Goal: Obtain resource: Download file/media

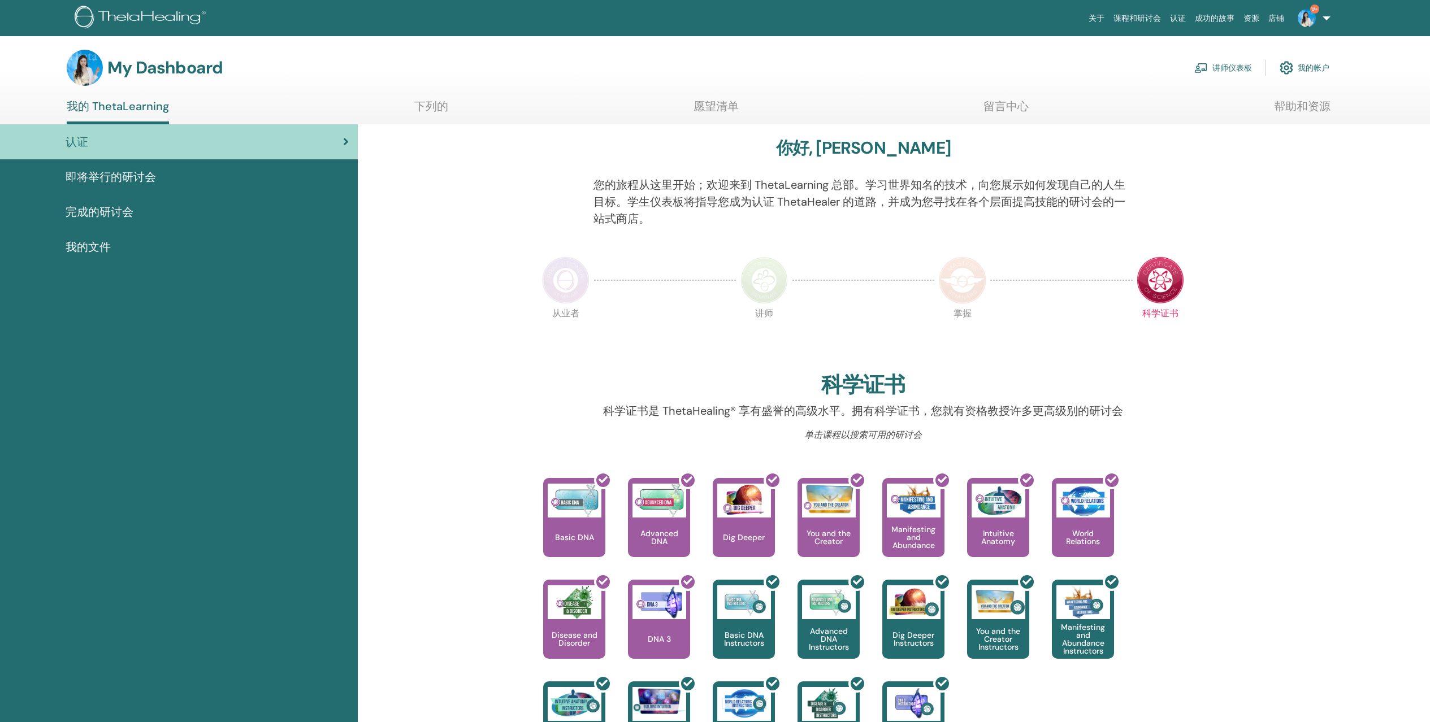
click at [91, 241] on span "我的文件" at bounding box center [88, 247] width 45 height 17
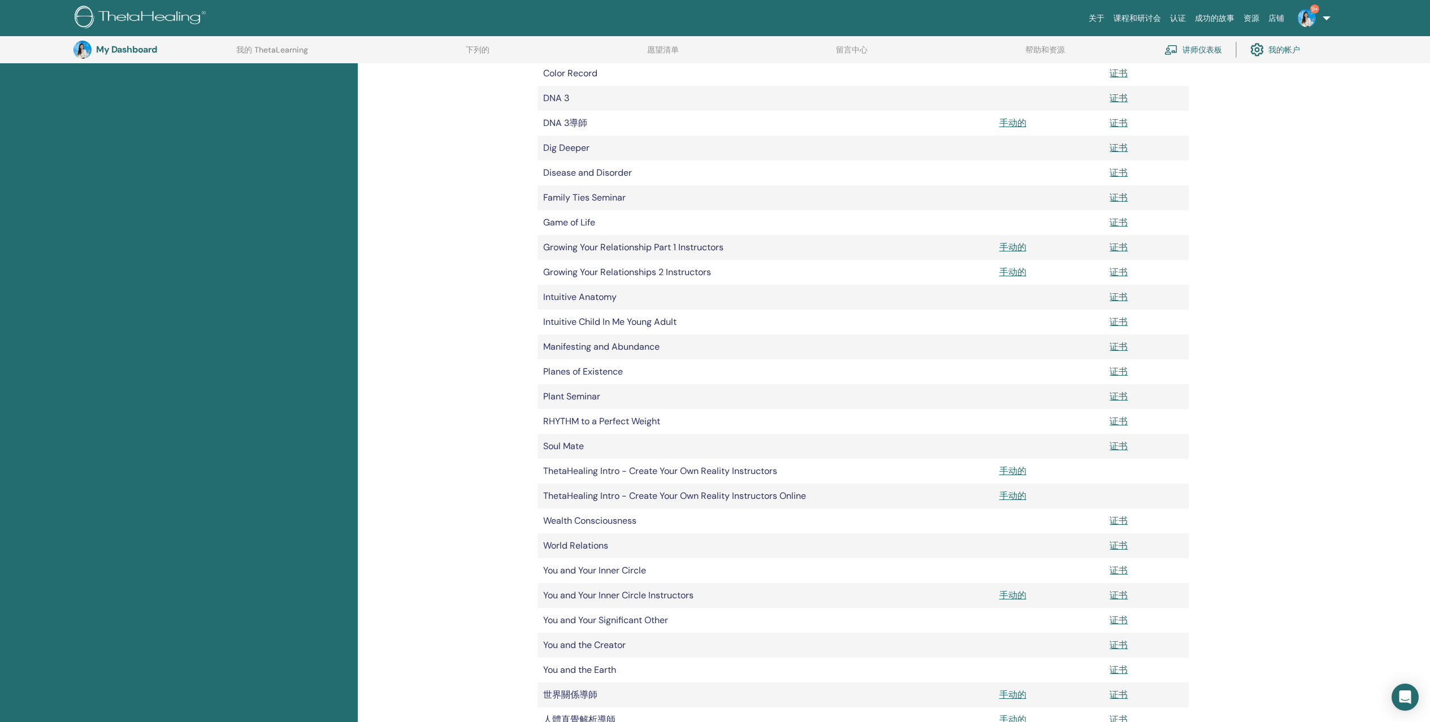
scroll to position [592, 0]
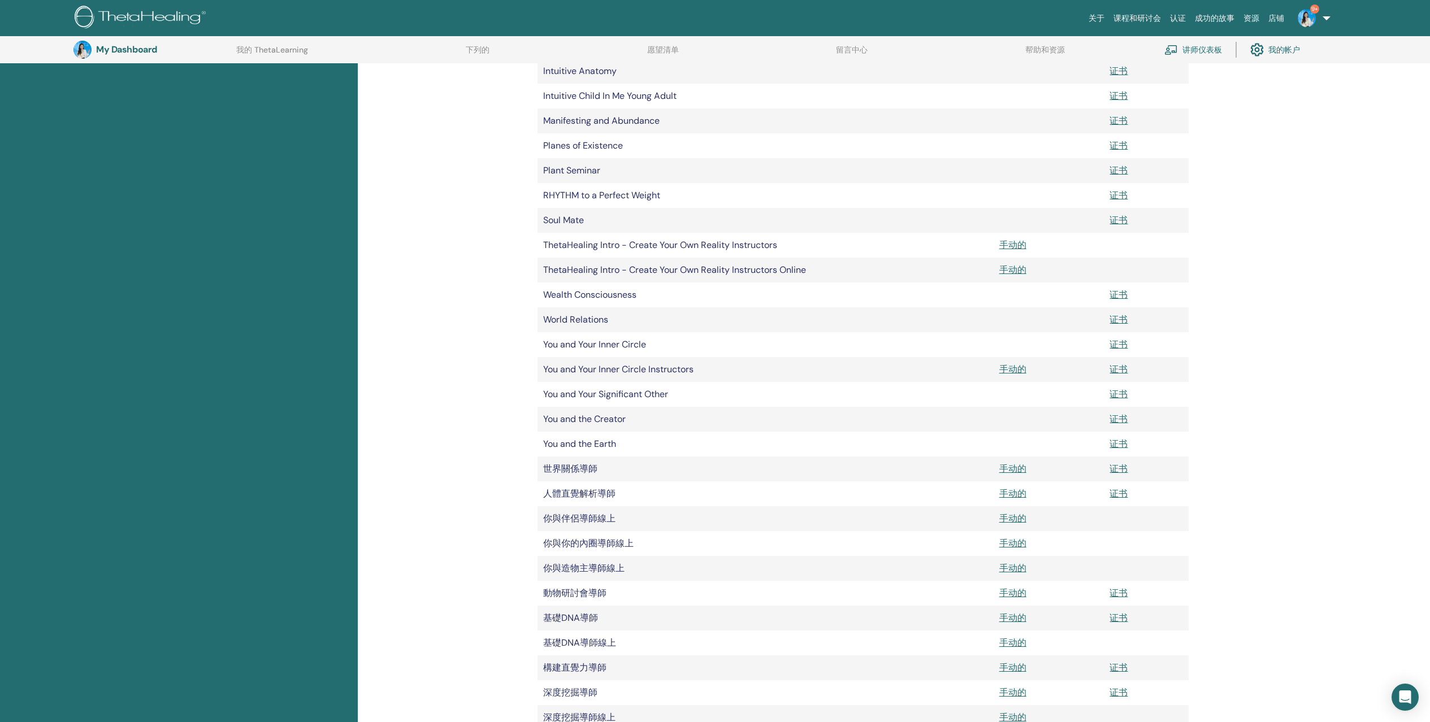
click at [1239, 530] on div "我的文件 文档 手册 证书 Master 证书 Certificate of Science 证书 Advanced DNA 证书" at bounding box center [894, 274] width 1073 height 1437
click at [1117, 469] on link "证书" at bounding box center [1118, 469] width 18 height 12
drag, startPoint x: 596, startPoint y: 469, endPoint x: 546, endPoint y: 466, distance: 49.8
click at [545, 466] on td "世界關係導師" at bounding box center [765, 469] width 456 height 25
copy td "世界關係導師"
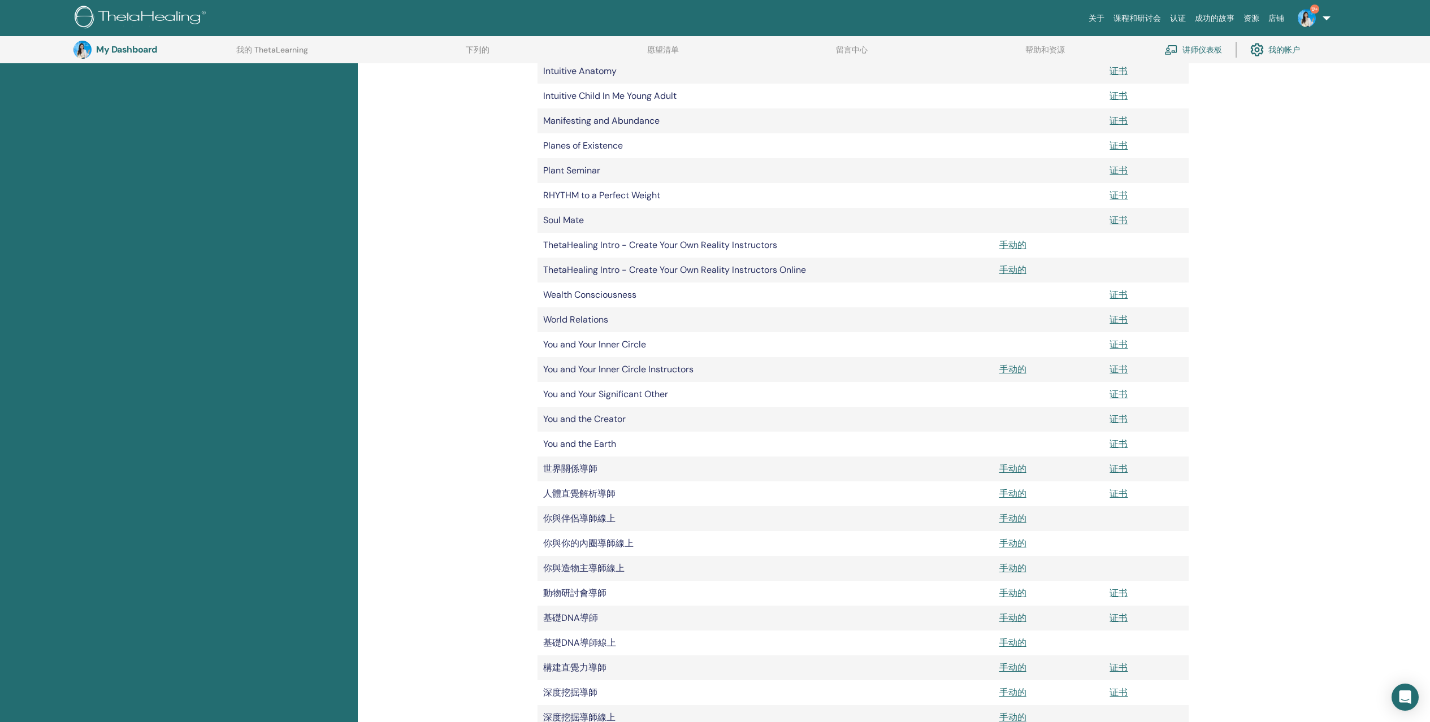
click at [1278, 466] on div "我的文件 文档 手册 证书 Master 证书 Certificate of Science 证书 Advanced DNA 证书" at bounding box center [894, 274] width 1073 height 1437
click at [1120, 491] on link "证书" at bounding box center [1118, 494] width 18 height 12
drag, startPoint x: 614, startPoint y: 495, endPoint x: 549, endPoint y: 492, distance: 65.1
click at [549, 492] on td "人體直覺解析導師" at bounding box center [765, 494] width 456 height 25
drag, startPoint x: 543, startPoint y: 491, endPoint x: 609, endPoint y: 489, distance: 66.1
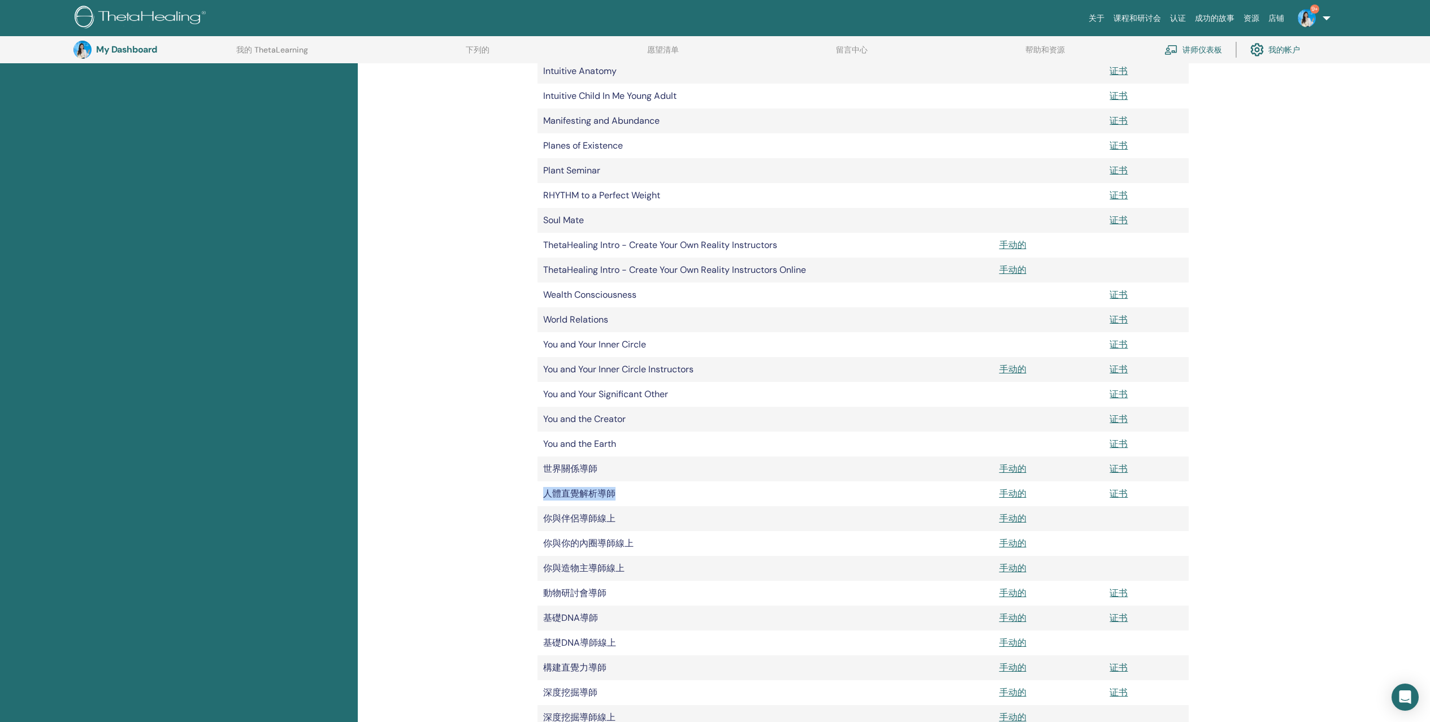
click at [613, 491] on td "人體直覺解析導師" at bounding box center [765, 494] width 456 height 25
copy td "人體直覺解析導師"
click at [1252, 495] on div "我的文件 文档 手册 证书 Master 证书 Certificate of Science 证书 Advanced DNA 证书" at bounding box center [894, 274] width 1073 height 1437
click at [1007, 521] on link "手动的" at bounding box center [1012, 519] width 27 height 12
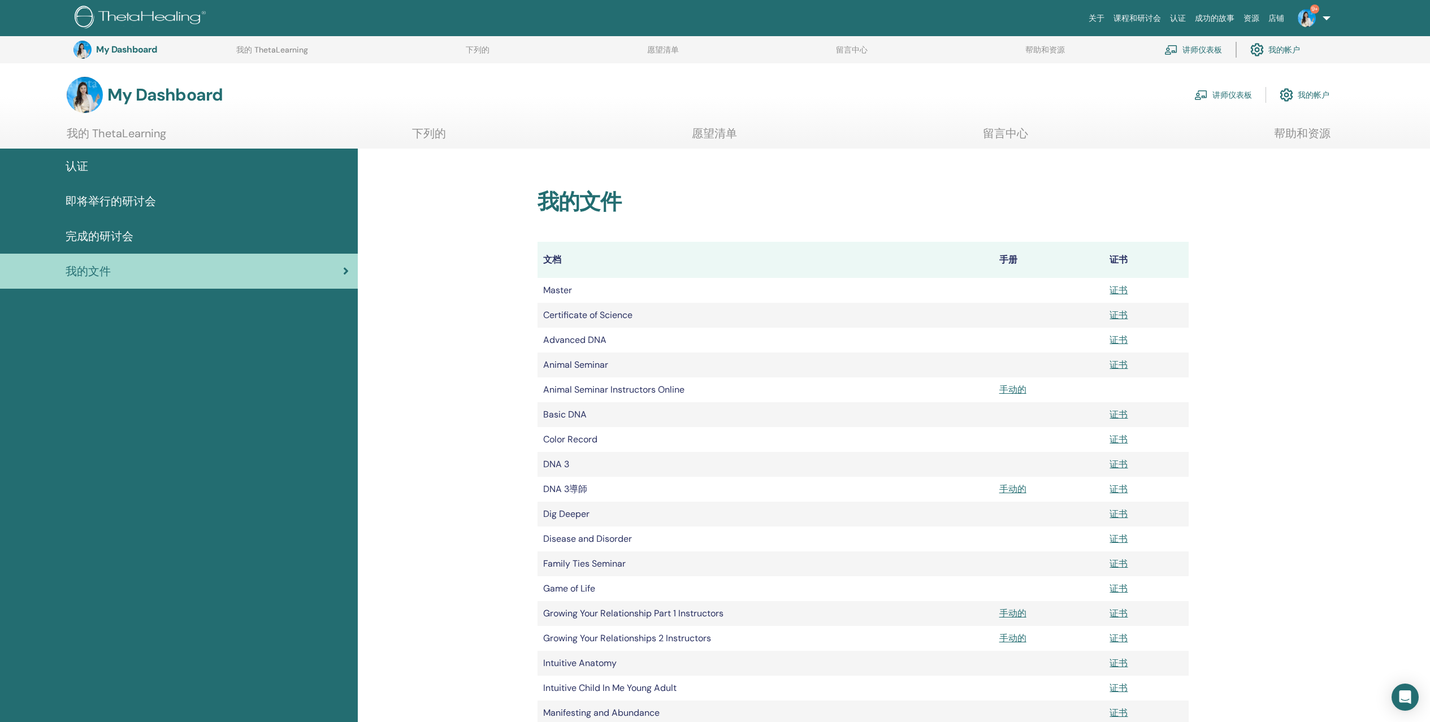
scroll to position [818, 0]
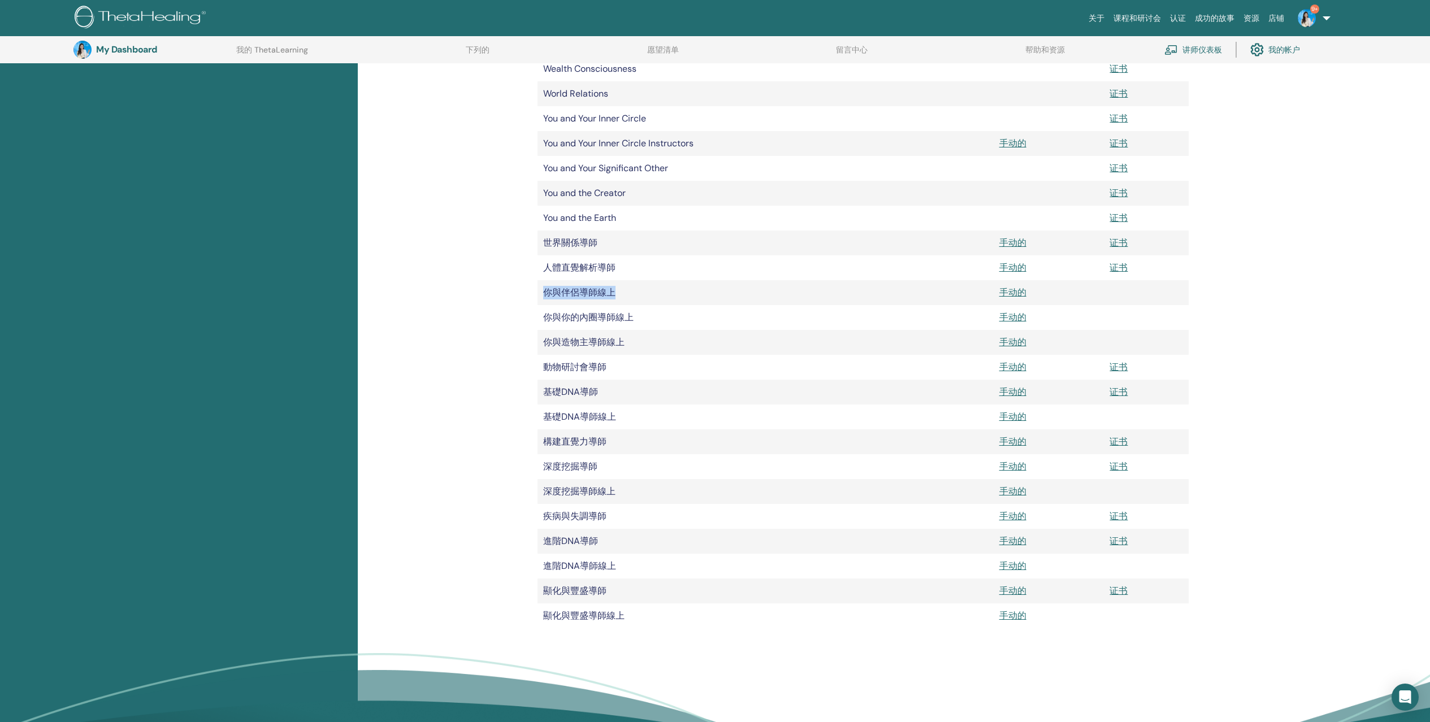
drag, startPoint x: 612, startPoint y: 296, endPoint x: 546, endPoint y: 296, distance: 65.6
click at [546, 296] on td "你與伴侶導師線上" at bounding box center [765, 292] width 456 height 25
copy td "你與伴侶導師線上"
click at [433, 536] on div "我的文件 文档 手册 证书 Master 证书 Certificate of Science 证书 Advanced DNA 证书" at bounding box center [894, 48] width 1073 height 1437
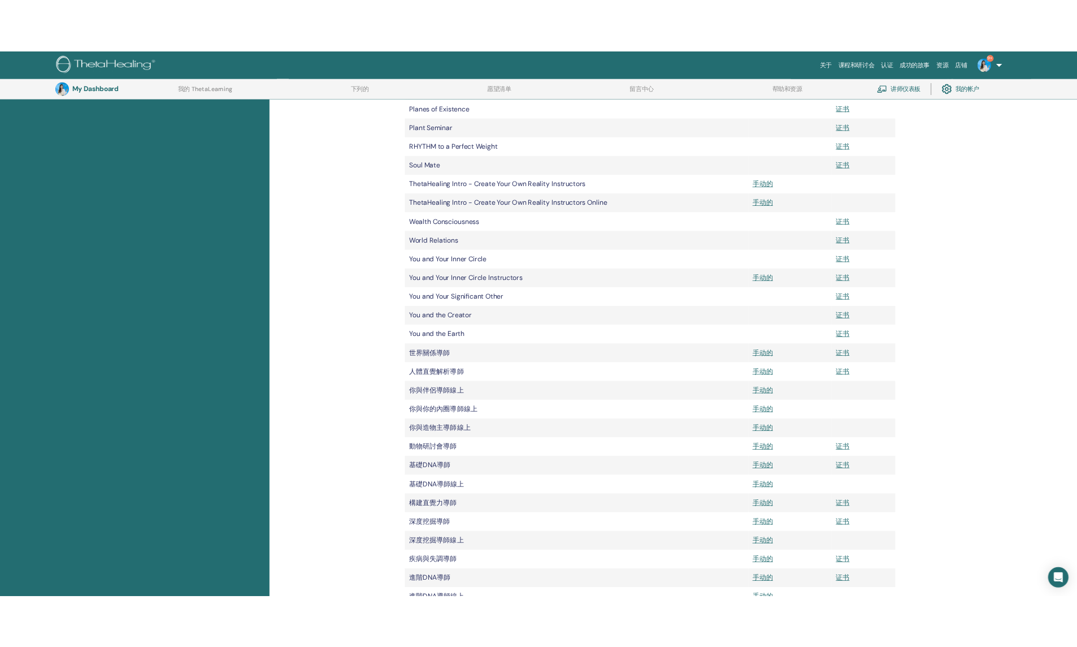
scroll to position [705, 0]
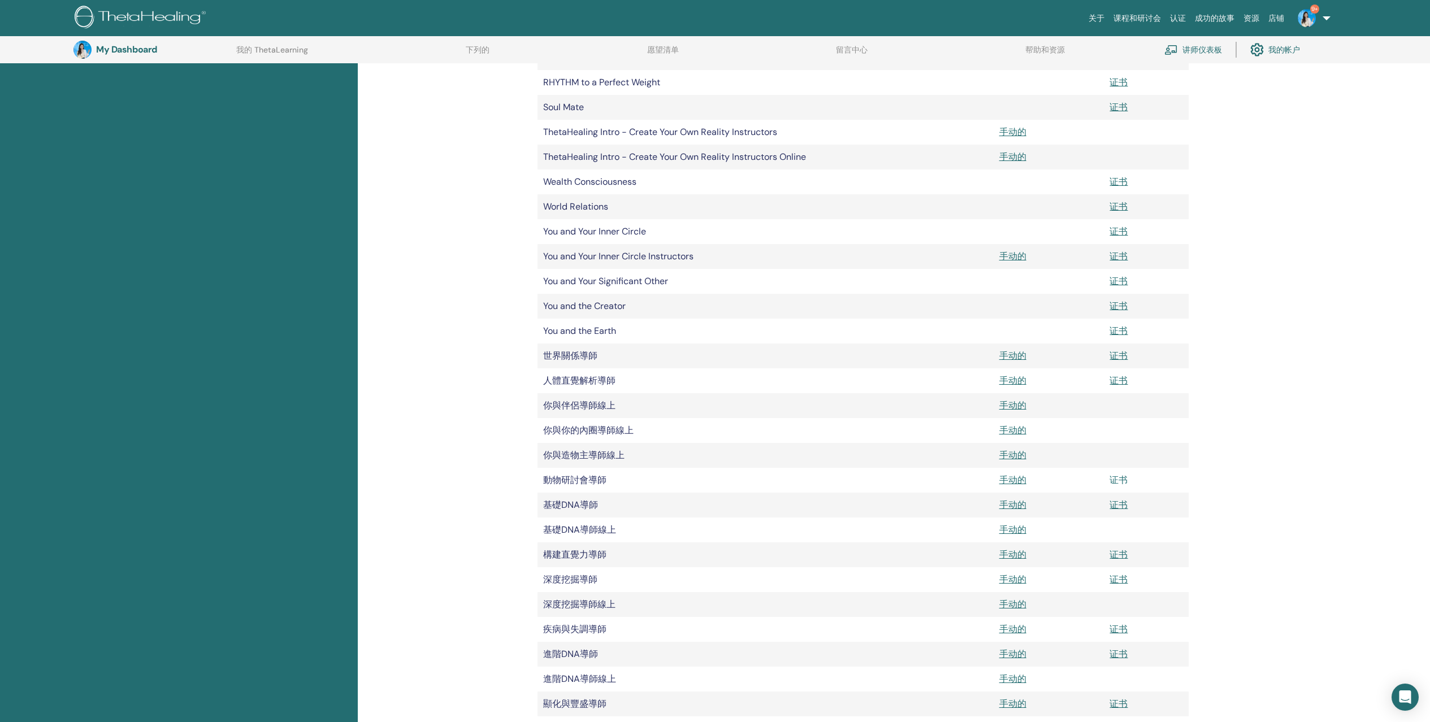
click at [1122, 486] on link "证书" at bounding box center [1118, 480] width 18 height 12
drag, startPoint x: 605, startPoint y: 478, endPoint x: 543, endPoint y: 475, distance: 62.2
click at [543, 475] on td "動物研討會導師" at bounding box center [765, 480] width 456 height 25
copy td "動物研討會導師"
click at [1310, 362] on div "我的文件 文档 手册 证书 Master 证书 Certificate of Science 证书 Advanced DNA 证书" at bounding box center [894, 161] width 1073 height 1437
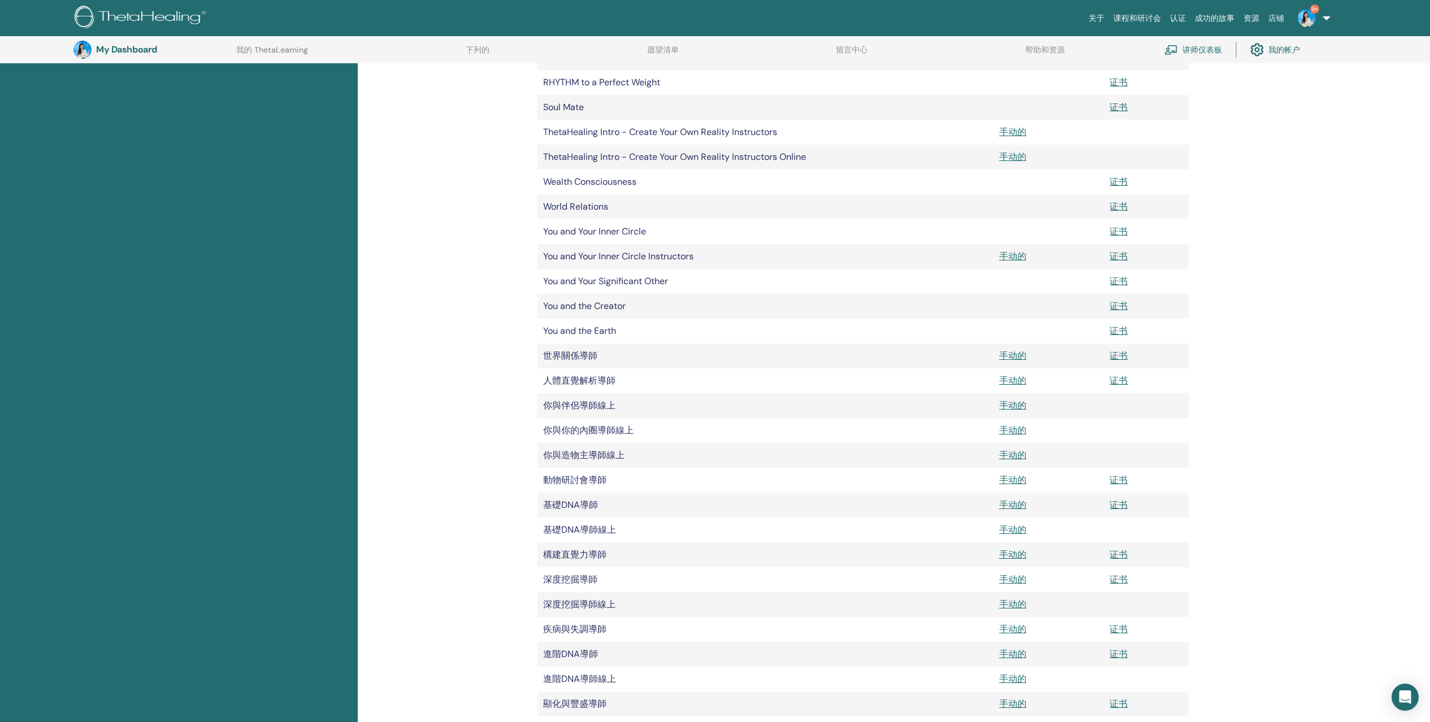
click at [540, 483] on td "動物研討會導師" at bounding box center [765, 480] width 456 height 25
drag, startPoint x: 545, startPoint y: 484, endPoint x: 1121, endPoint y: 488, distance: 575.9
click at [1121, 488] on tr "動物研討會導師 手动的 证书" at bounding box center [862, 480] width 651 height 25
click at [595, 504] on td "基礎DNA導師" at bounding box center [765, 505] width 456 height 25
drag, startPoint x: 599, startPoint y: 506, endPoint x: 545, endPoint y: 501, distance: 53.9
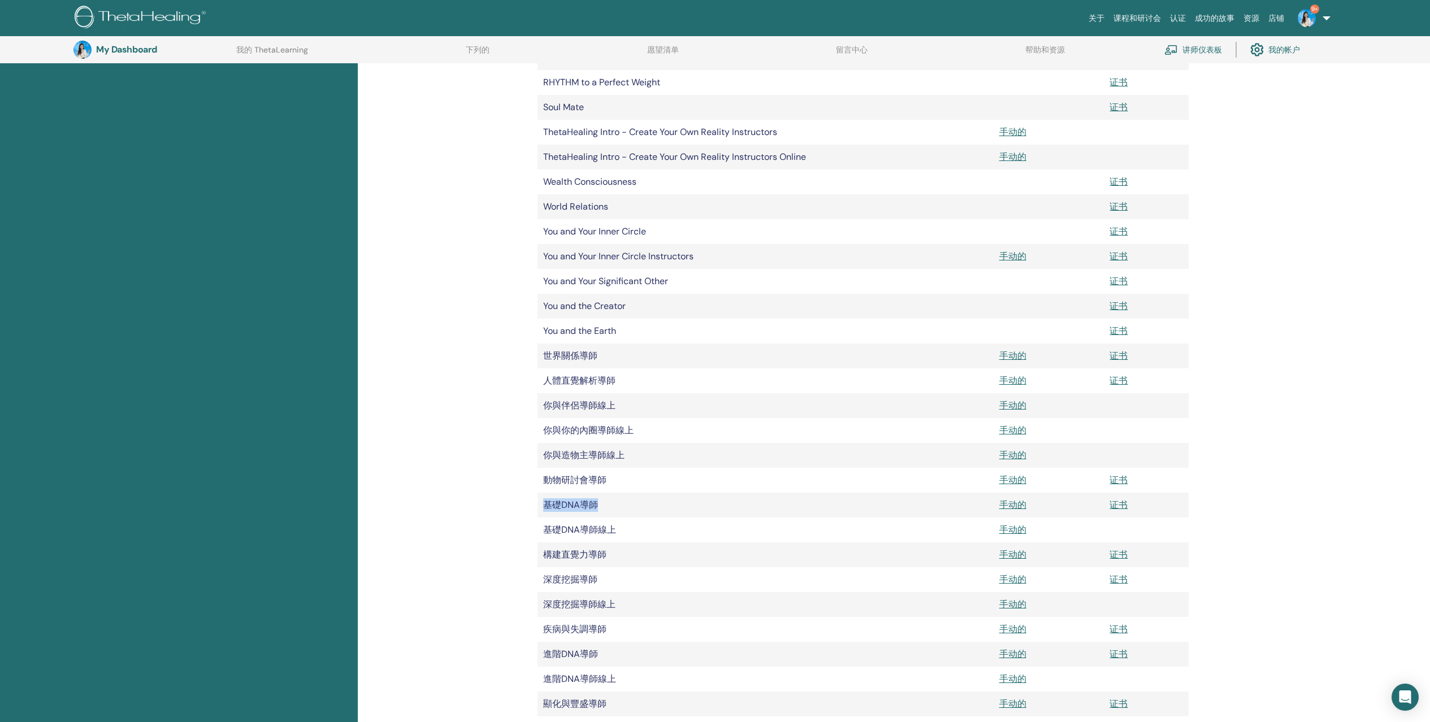
click at [545, 501] on td "基礎DNA導師" at bounding box center [765, 505] width 456 height 25
copy td "基礎DNA導師"
click at [1121, 505] on link "证书" at bounding box center [1118, 505] width 18 height 12
click at [1325, 428] on div "我的文件 文档 手册 证书 Master 证书 Certificate of Science 证书 Advanced DNA 证书" at bounding box center [894, 161] width 1073 height 1437
click at [504, 559] on div "我的文件 文档 手册 证书 Master 证书 Certificate of Science 证书 Advanced DNA 证书" at bounding box center [894, 161] width 1073 height 1437
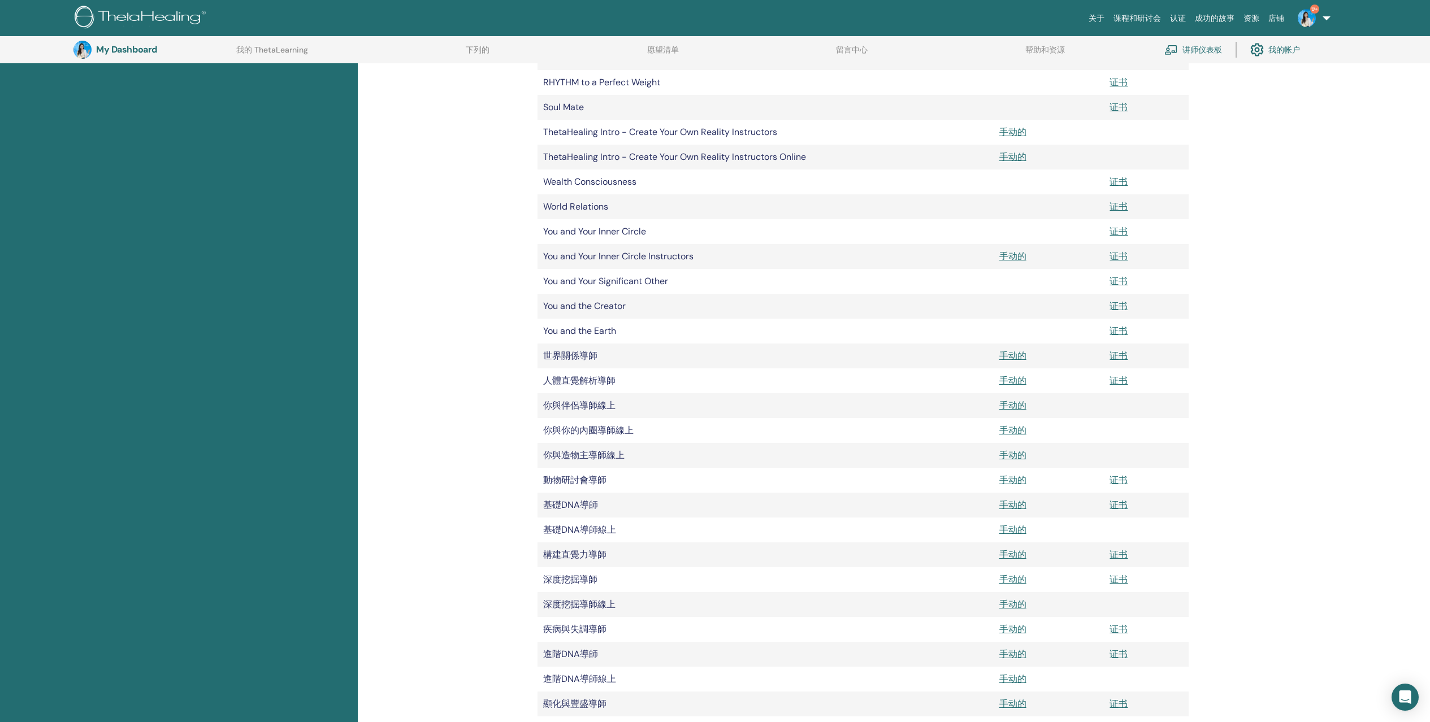
drag, startPoint x: 546, startPoint y: 504, endPoint x: 1163, endPoint y: 503, distance: 617.2
click at [1163, 503] on tr "基礎DNA導師 手动的 证书" at bounding box center [862, 505] width 651 height 25
click at [1120, 557] on link "证书" at bounding box center [1118, 555] width 18 height 12
drag, startPoint x: 607, startPoint y: 553, endPoint x: 547, endPoint y: 552, distance: 59.9
click at [540, 552] on td "構建直覺力導師" at bounding box center [765, 555] width 456 height 25
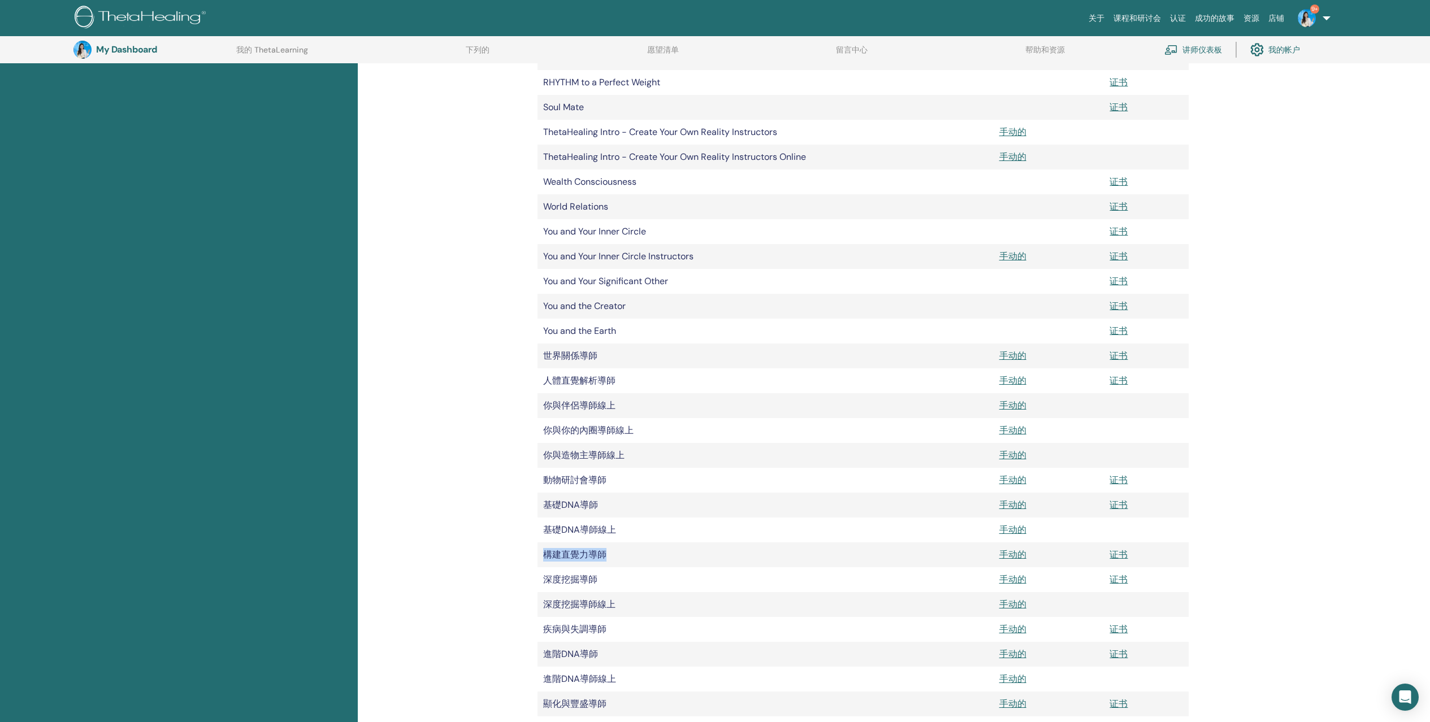
copy td "構建直覺力導師"
click at [1119, 576] on link "证书" at bounding box center [1118, 580] width 18 height 12
drag, startPoint x: 597, startPoint y: 576, endPoint x: 544, endPoint y: 579, distance: 52.6
click at [544, 579] on td "深度挖掘導師" at bounding box center [765, 579] width 456 height 25
copy td "深度挖掘導師"
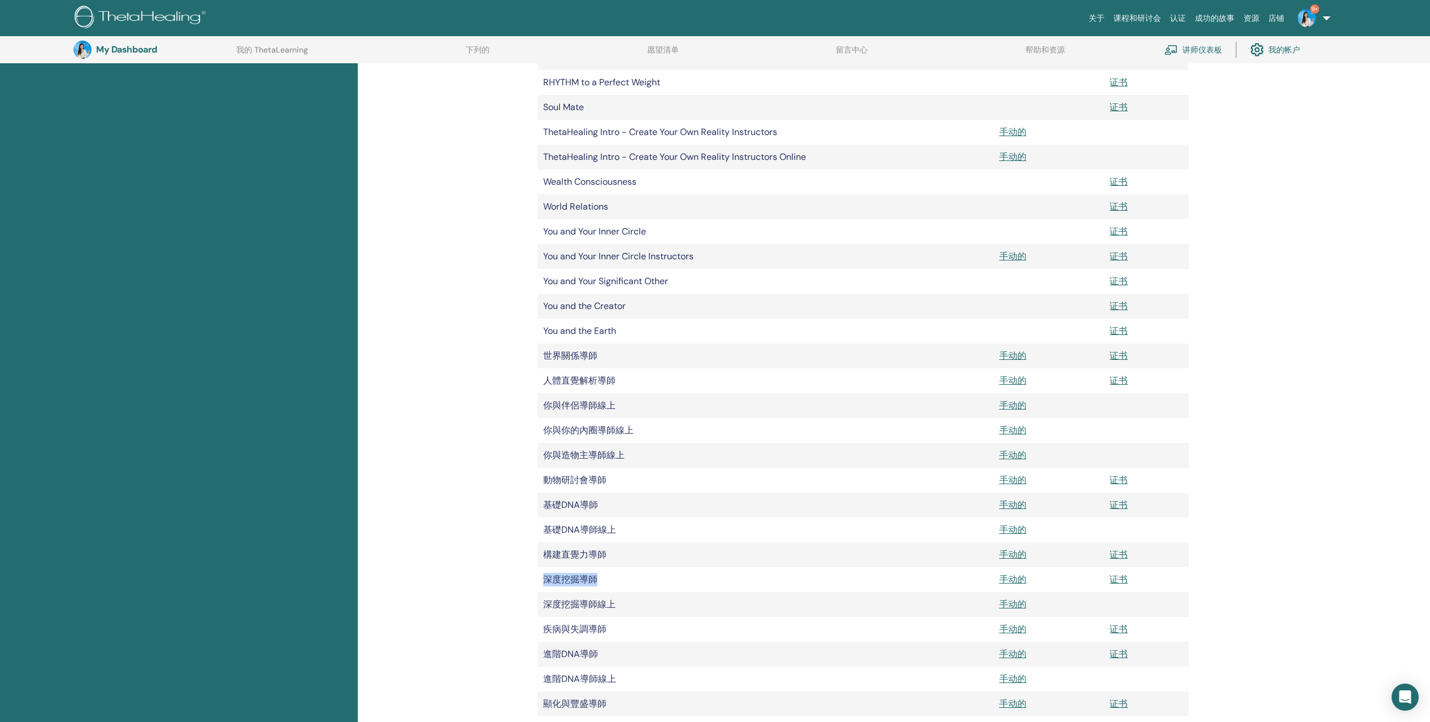
click at [547, 578] on td "深度挖掘導師" at bounding box center [765, 579] width 456 height 25
drag, startPoint x: 544, startPoint y: 579, endPoint x: 1159, endPoint y: 577, distance: 614.3
click at [1159, 577] on tr "深度挖掘導師 手动的 证书" at bounding box center [862, 579] width 651 height 25
click at [550, 632] on td "疾病與失調導師" at bounding box center [765, 629] width 456 height 25
drag, startPoint x: 544, startPoint y: 630, endPoint x: 1151, endPoint y: 630, distance: 606.4
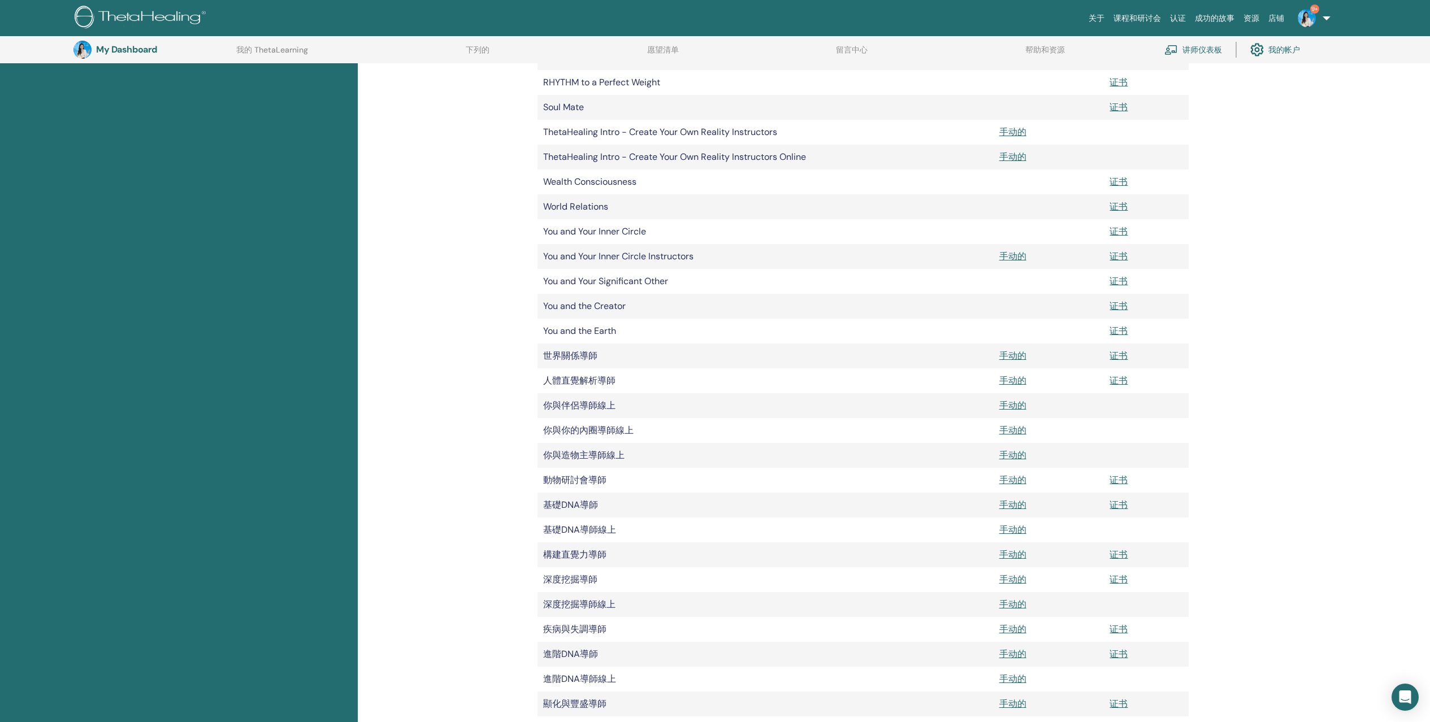
click at [1151, 630] on tr "疾病與失調導師 手动的 证书" at bounding box center [862, 629] width 651 height 25
click at [1121, 630] on link "证书" at bounding box center [1118, 629] width 18 height 12
click at [585, 628] on td "疾病與失調導師" at bounding box center [765, 629] width 456 height 25
drag, startPoint x: 607, startPoint y: 632, endPoint x: 600, endPoint y: 629, distance: 8.1
click at [601, 630] on td "疾病與失調導師" at bounding box center [765, 629] width 456 height 25
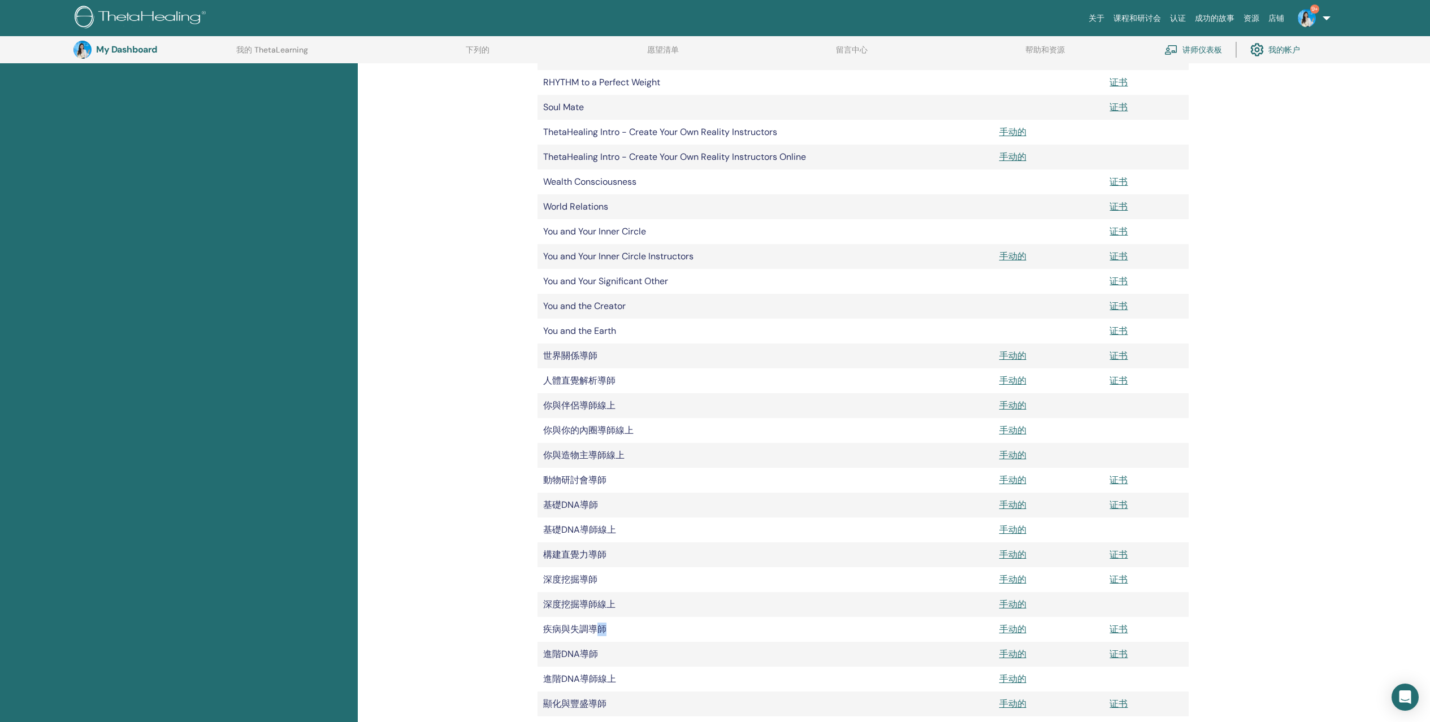
click at [601, 629] on td "疾病與失調導師" at bounding box center [765, 629] width 456 height 25
drag, startPoint x: 605, startPoint y: 629, endPoint x: 541, endPoint y: 629, distance: 63.9
click at [541, 629] on td "疾病與失調導師" at bounding box center [765, 629] width 456 height 25
copy td "疾病與失調導師"
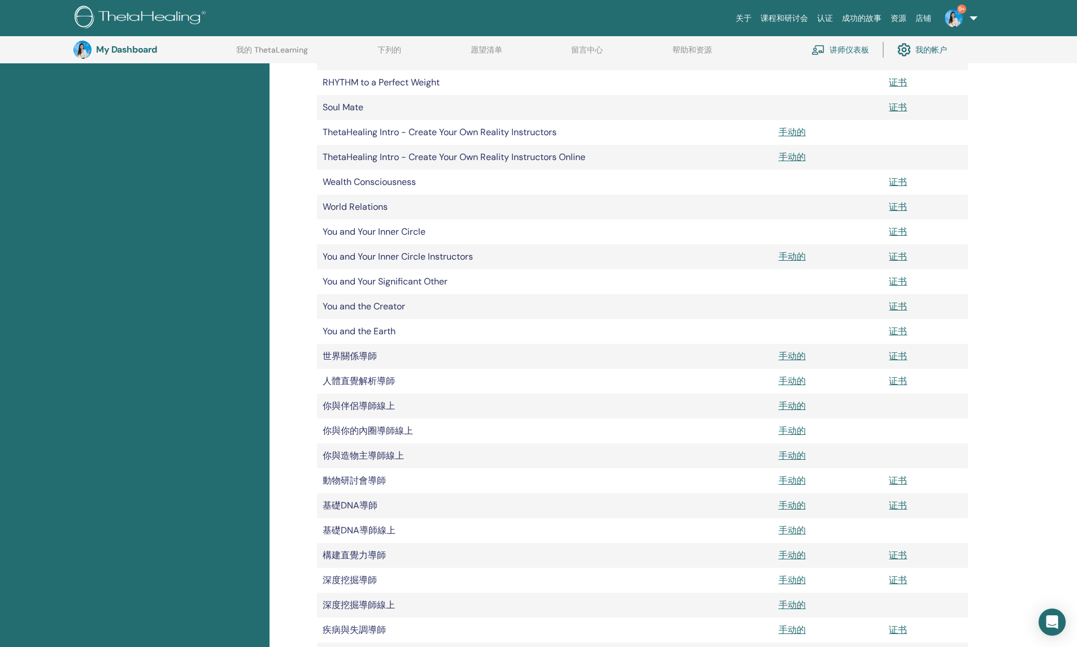
click at [1016, 442] on div "我的文件 文档 手册 证书 Master 证书 Certificate of Science 证书 Advanced DNA 证书" at bounding box center [674, 161] width 808 height 1437
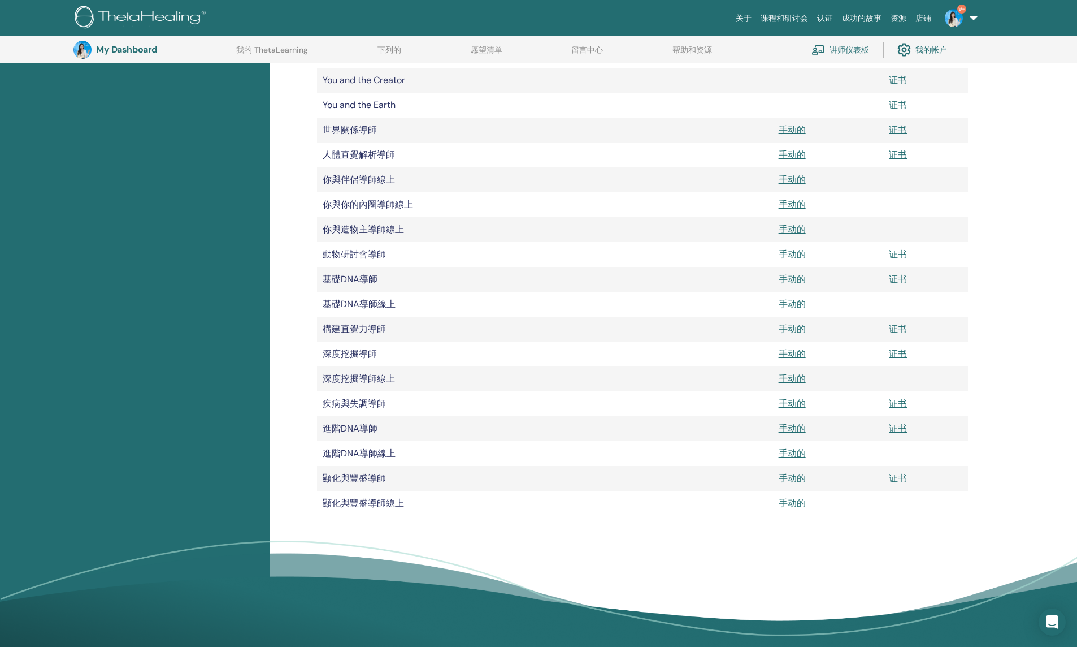
drag, startPoint x: 328, startPoint y: 398, endPoint x: 957, endPoint y: 419, distance: 629.4
click at [387, 425] on td "進階DNA導師" at bounding box center [545, 428] width 456 height 25
drag, startPoint x: 380, startPoint y: 430, endPoint x: 326, endPoint y: 428, distance: 54.3
click at [326, 428] on td "進階DNA導師" at bounding box center [545, 428] width 456 height 25
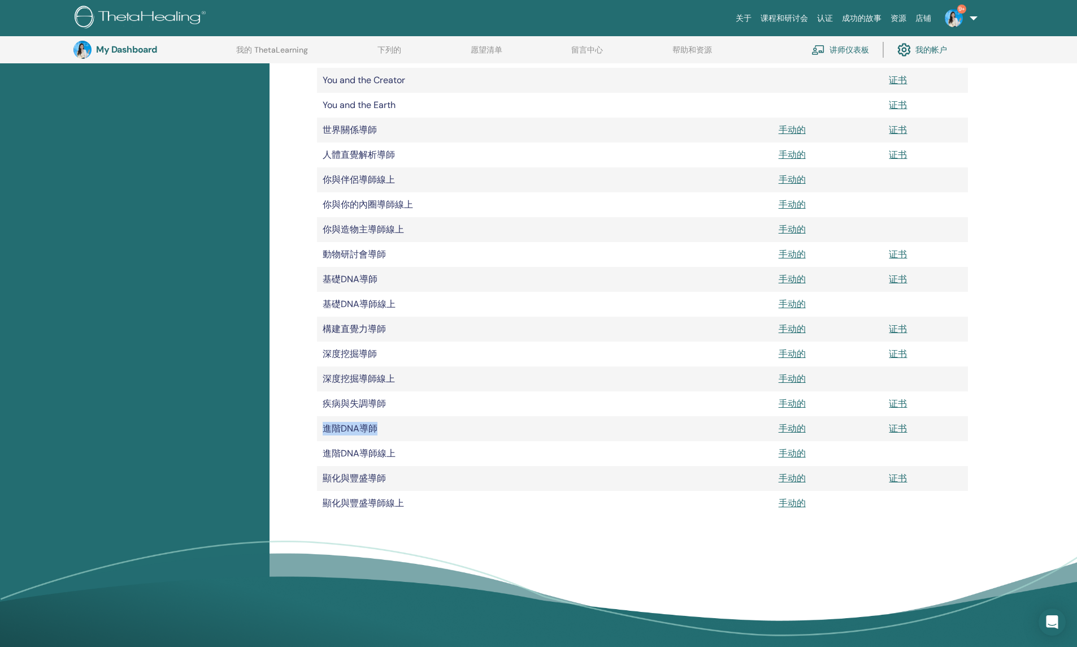
copy td "進階DNA導師"
click at [903, 426] on link "证书" at bounding box center [898, 428] width 18 height 12
click at [325, 426] on td "進階DNA導師" at bounding box center [545, 428] width 456 height 25
drag, startPoint x: 323, startPoint y: 425, endPoint x: 916, endPoint y: 428, distance: 593.4
click at [916, 428] on tr "進階DNA導師 手动的 证书" at bounding box center [642, 428] width 651 height 25
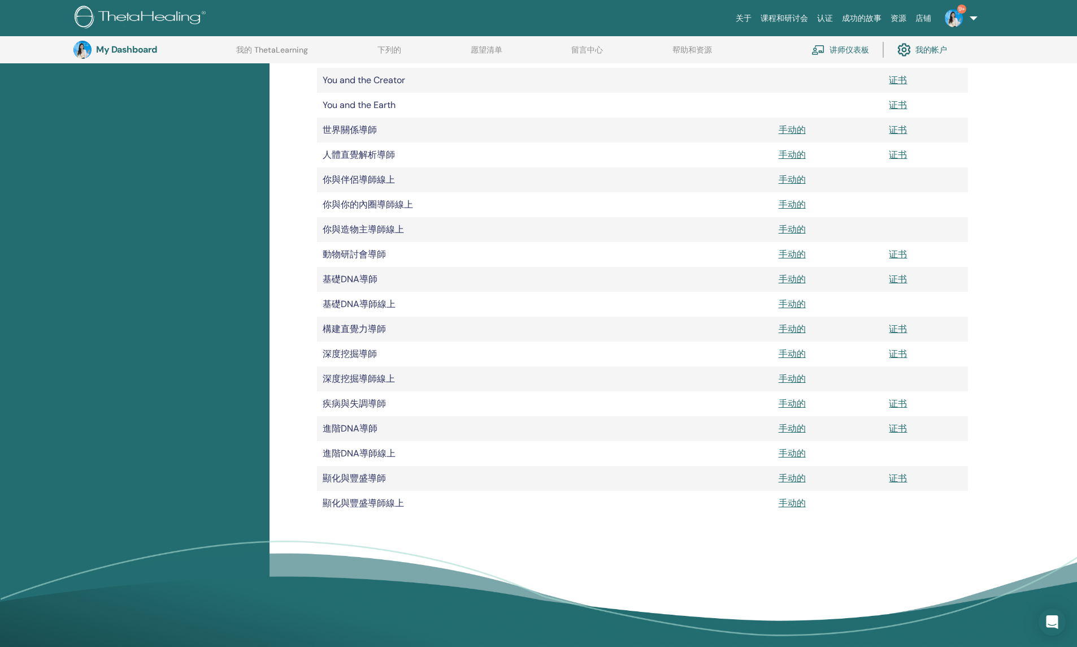
drag, startPoint x: 322, startPoint y: 477, endPoint x: 388, endPoint y: 475, distance: 66.2
click at [392, 476] on td "顯化與豐盛導師" at bounding box center [545, 478] width 456 height 25
copy td "顯化與豐盛導師"
click at [899, 472] on link "证书" at bounding box center [898, 478] width 18 height 12
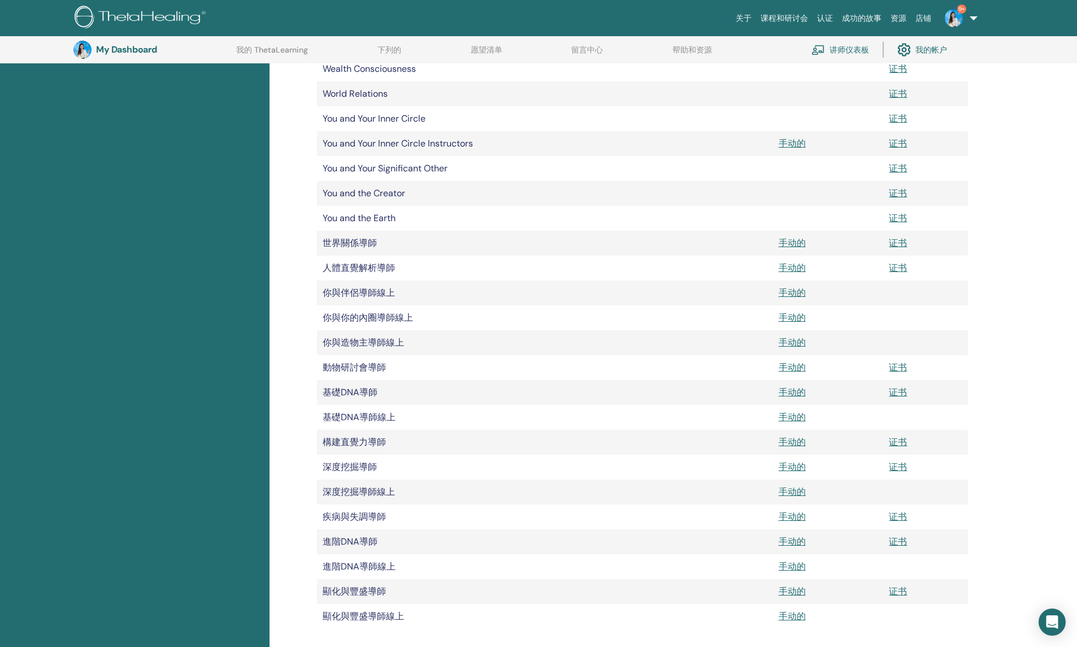
scroll to position [705, 0]
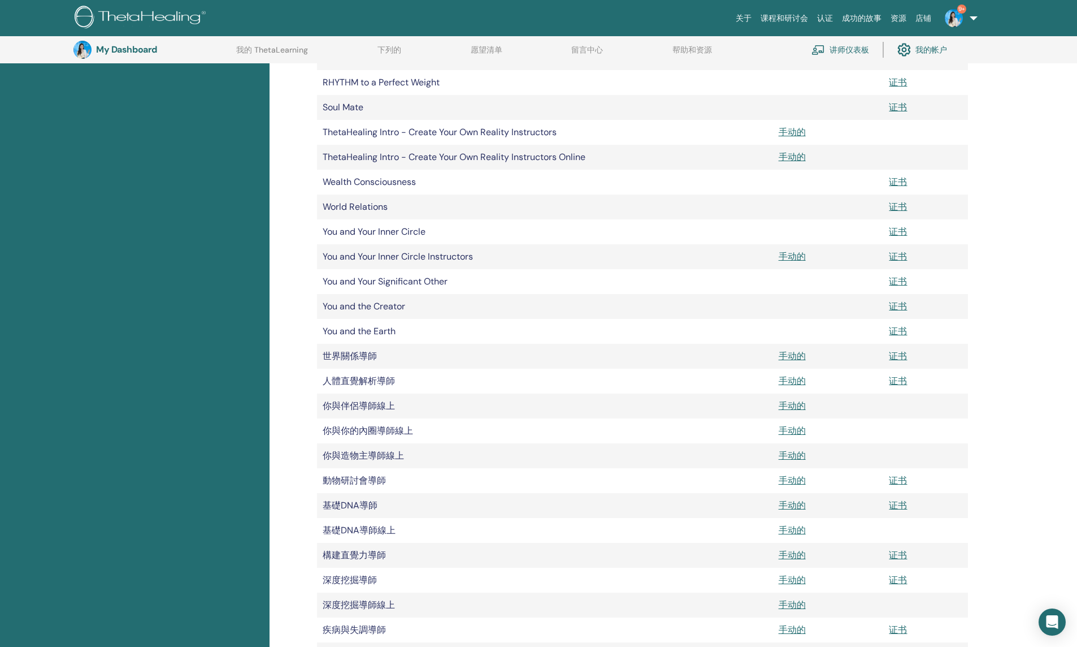
click at [359, 331] on td "You and the Earth" at bounding box center [545, 331] width 456 height 25
click at [391, 305] on td "You and the Creator" at bounding box center [545, 306] width 456 height 25
click at [412, 281] on td "You and Your Significant Other" at bounding box center [545, 281] width 456 height 25
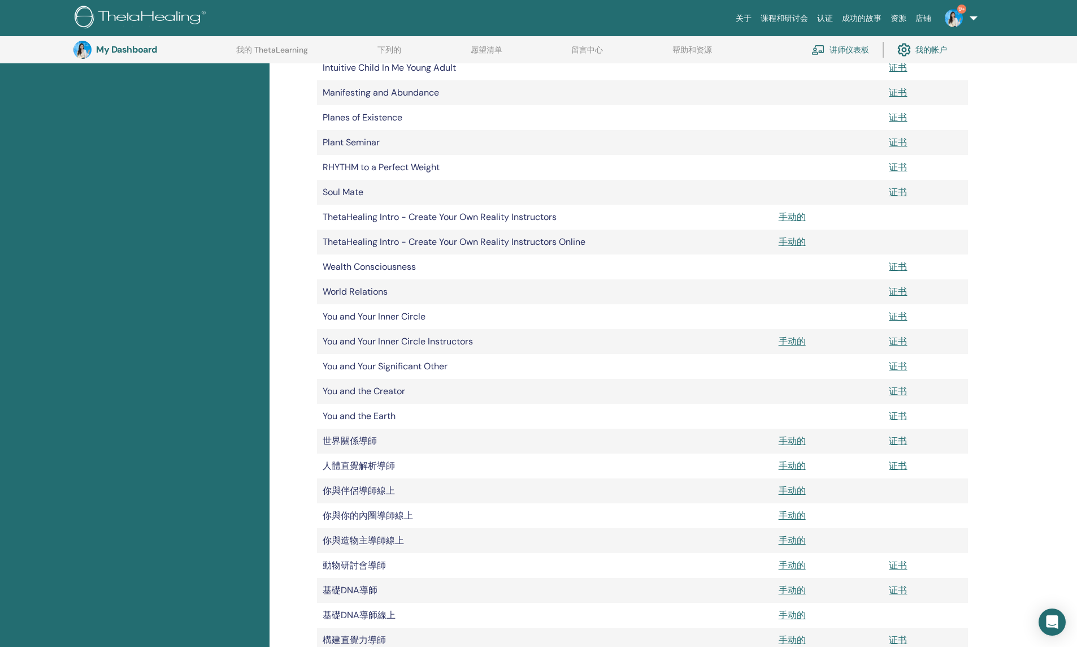
scroll to position [592, 0]
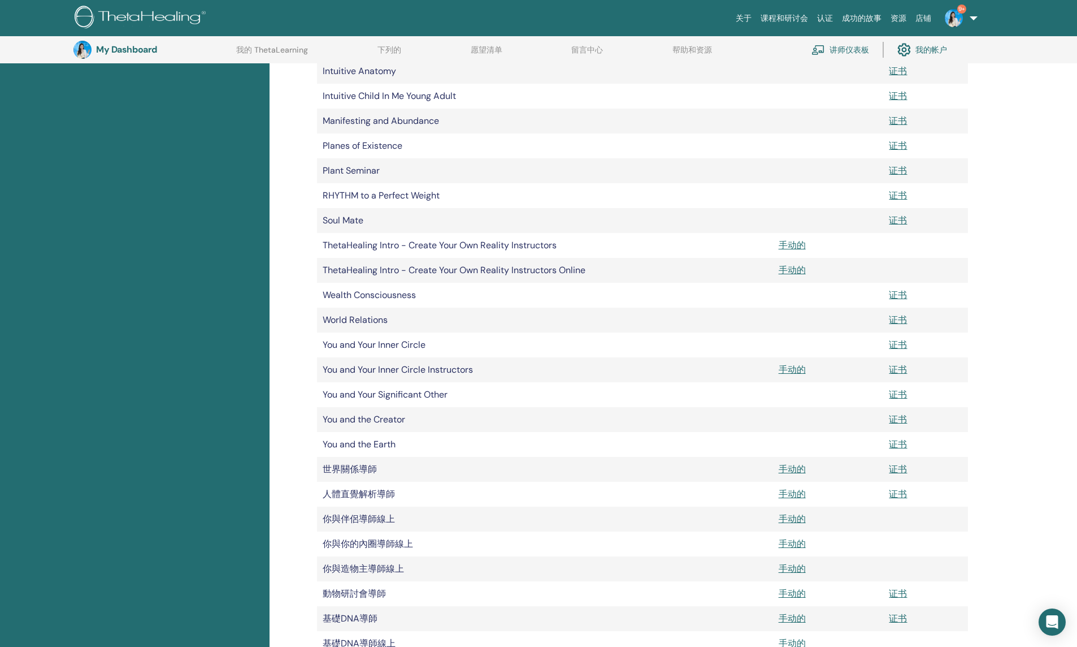
click at [378, 347] on td "You and Your Inner Circle" at bounding box center [545, 344] width 456 height 25
click at [369, 321] on td "World Relations" at bounding box center [545, 319] width 456 height 25
drag, startPoint x: 410, startPoint y: 296, endPoint x: 427, endPoint y: 295, distance: 17.0
click at [427, 295] on td "Wealth Consciousness" at bounding box center [545, 295] width 456 height 25
click at [435, 306] on td "Wealth Consciousness" at bounding box center [545, 295] width 456 height 25
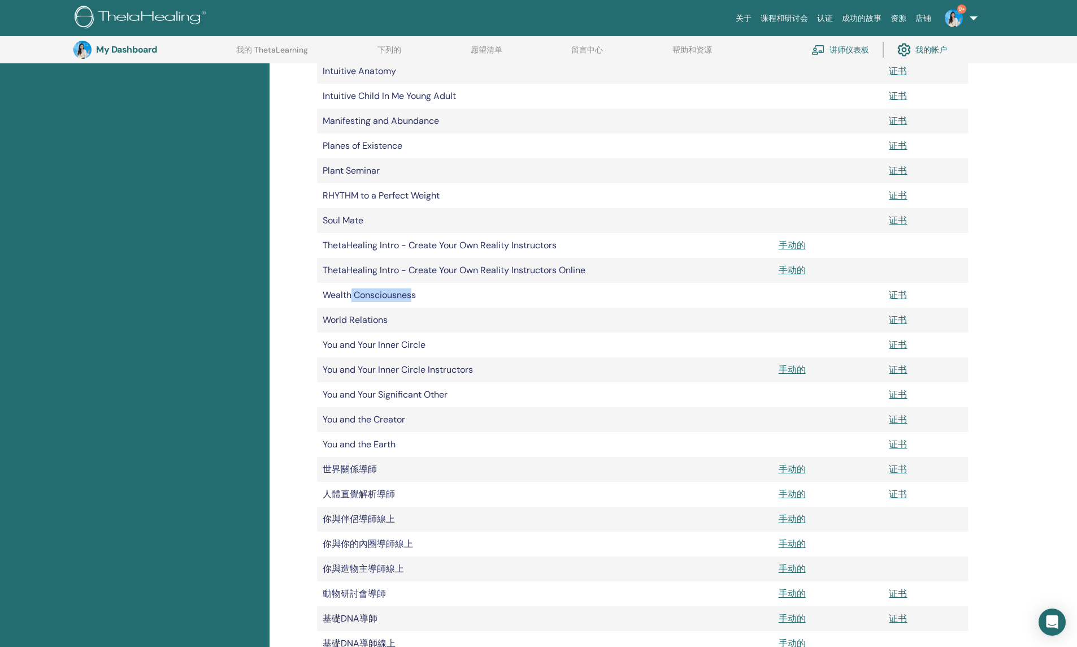
drag, startPoint x: 350, startPoint y: 288, endPoint x: 412, endPoint y: 291, distance: 62.3
click at [412, 291] on td "Wealth Consciousness" at bounding box center [545, 295] width 456 height 25
click at [463, 363] on td "You and Your Inner Circle Instructors" at bounding box center [545, 369] width 456 height 25
click at [901, 292] on link "证书" at bounding box center [898, 295] width 18 height 12
click at [902, 317] on link "证书" at bounding box center [898, 320] width 18 height 12
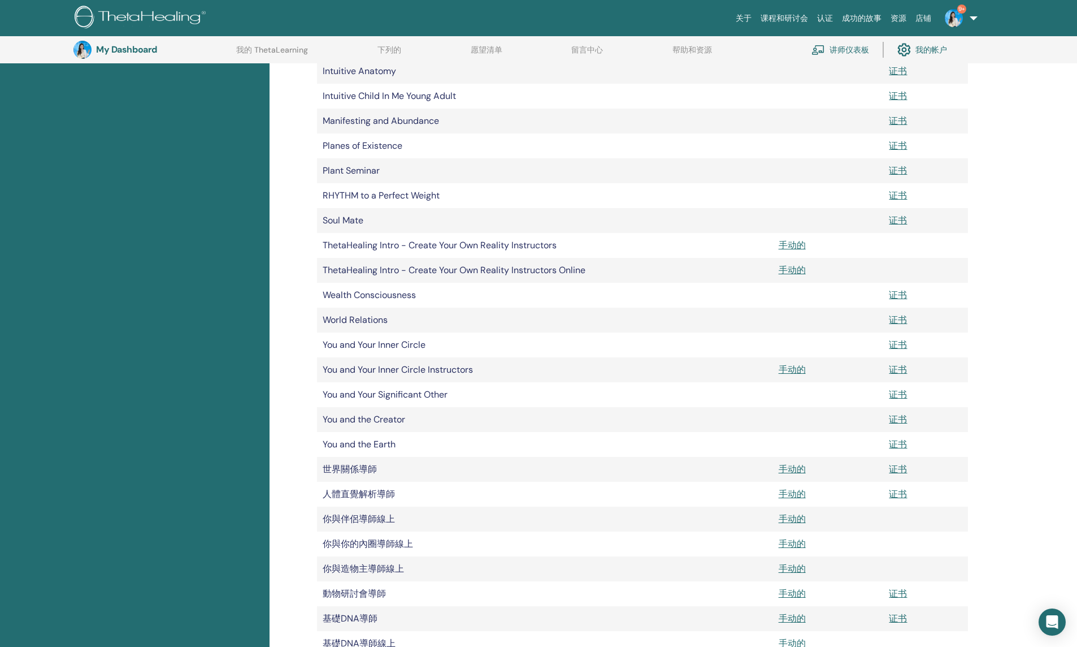
click at [1012, 364] on div "我的文件 文档 手册 证书 Master 证书 Certificate of Science 证书 Advanced DNA 证书" at bounding box center [674, 274] width 808 height 1437
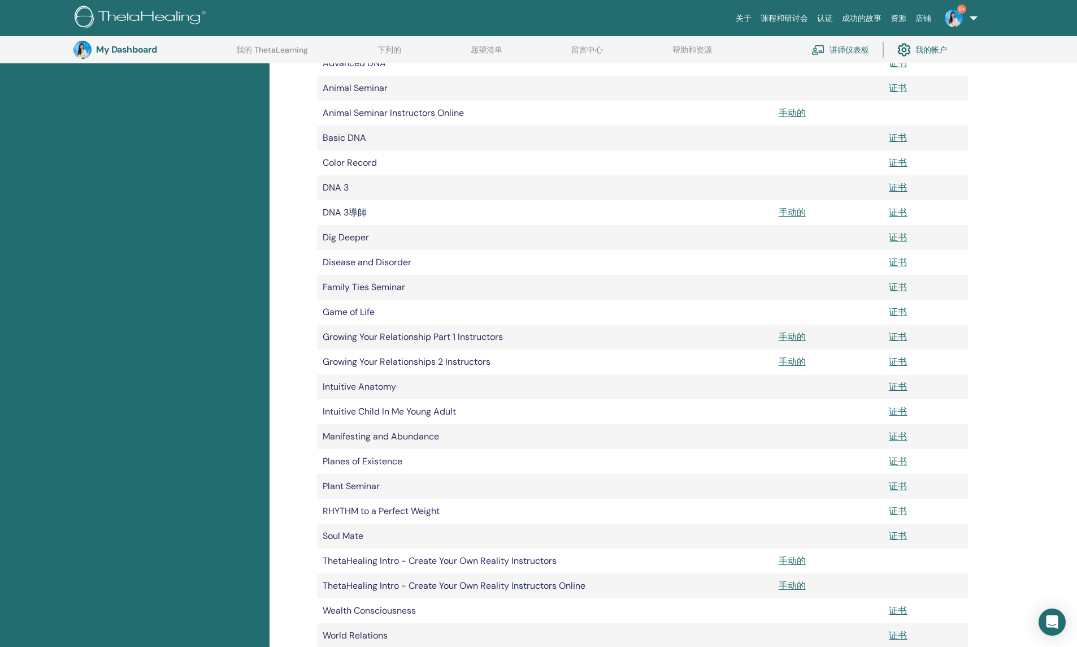
scroll to position [253, 0]
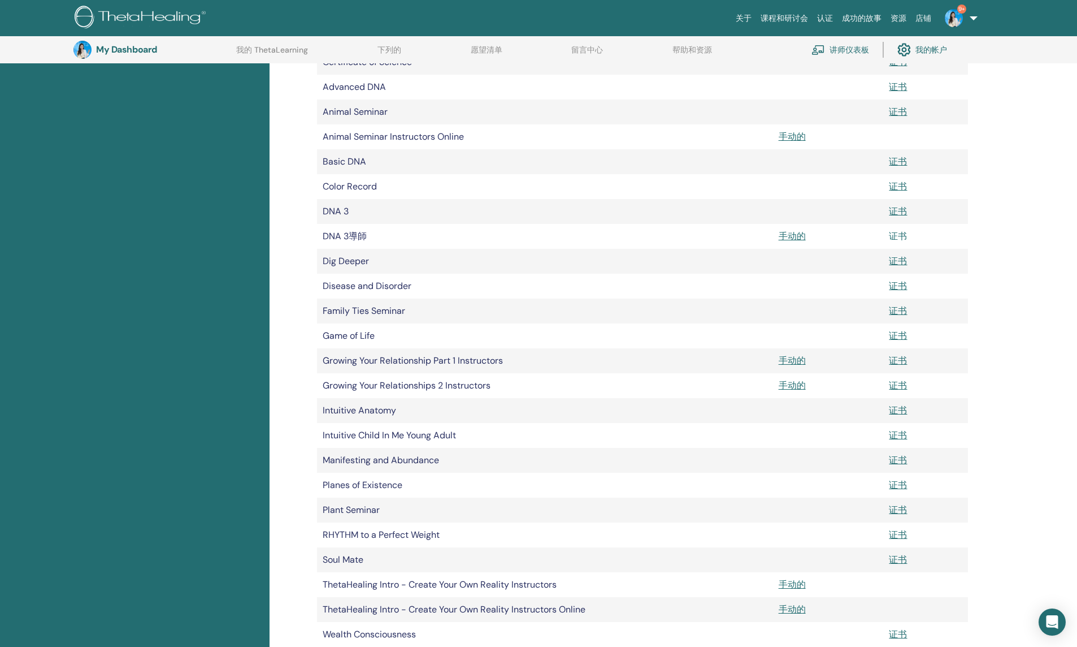
click at [901, 239] on link "证书" at bounding box center [898, 236] width 18 height 12
drag, startPoint x: 365, startPoint y: 236, endPoint x: 323, endPoint y: 233, distance: 42.5
click at [323, 233] on td "DNA 3導師" at bounding box center [545, 236] width 456 height 25
copy td "DNA 3導師"
click at [999, 341] on div "我的文件 文档 手册 证书 Master 证书 Certificate of Science 证书 Advanced DNA 证书" at bounding box center [674, 613] width 808 height 1437
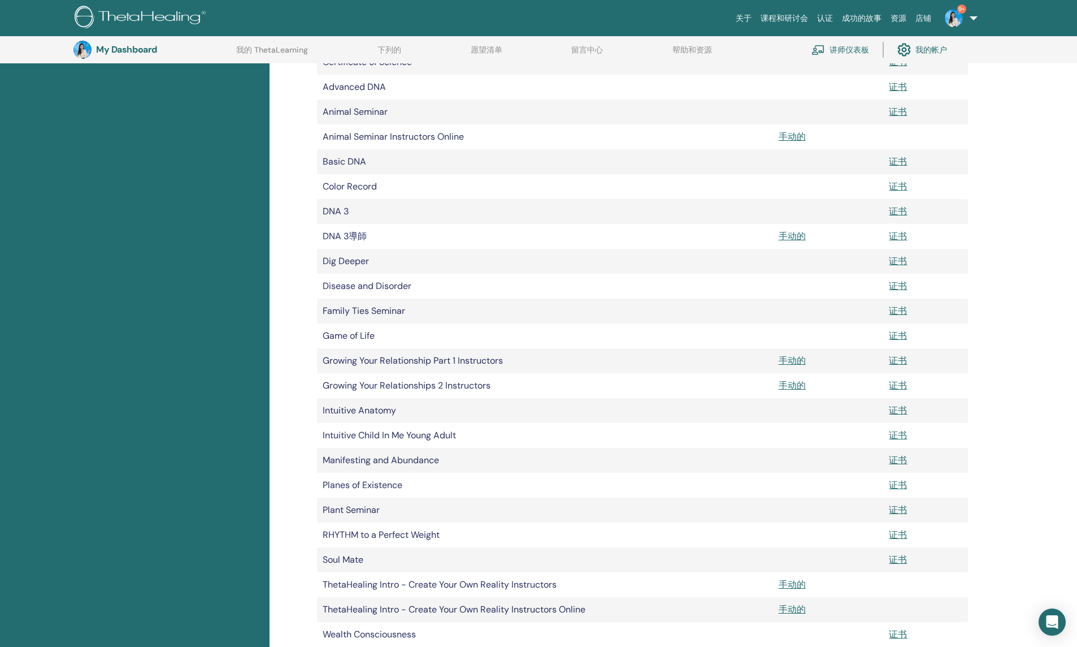
scroll to position [140, 0]
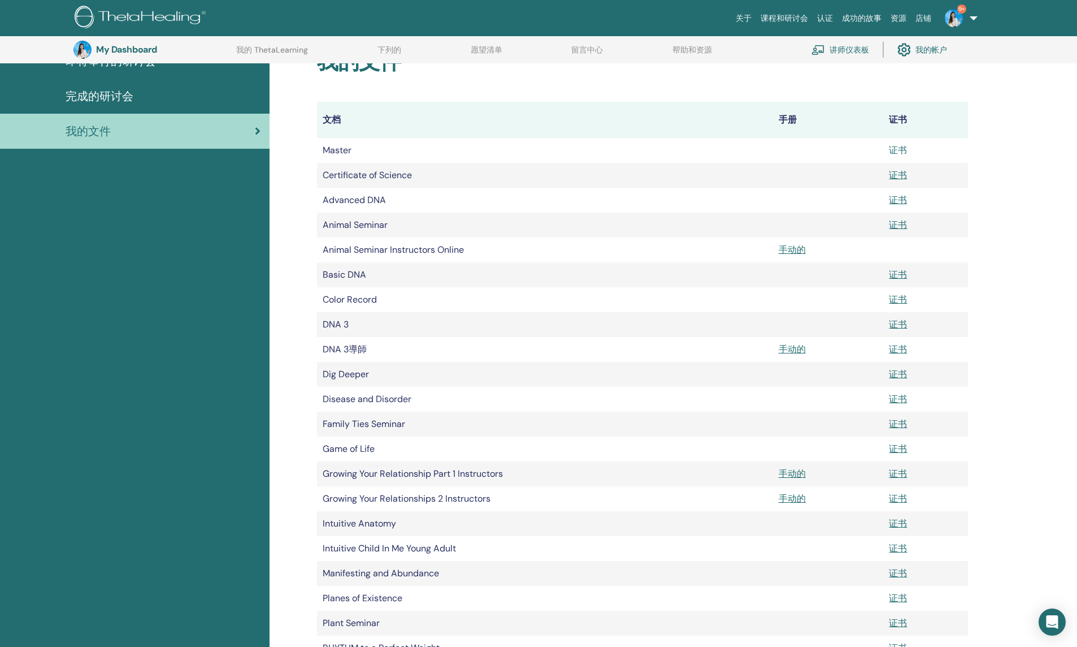
click at [900, 153] on link "证书" at bounding box center [898, 150] width 18 height 12
click at [898, 171] on link "证书" at bounding box center [898, 175] width 18 height 12
click at [899, 201] on link "证书" at bounding box center [898, 200] width 18 height 12
click at [899, 222] on link "证书" at bounding box center [898, 225] width 18 height 12
click at [906, 275] on link "证书" at bounding box center [898, 274] width 18 height 12
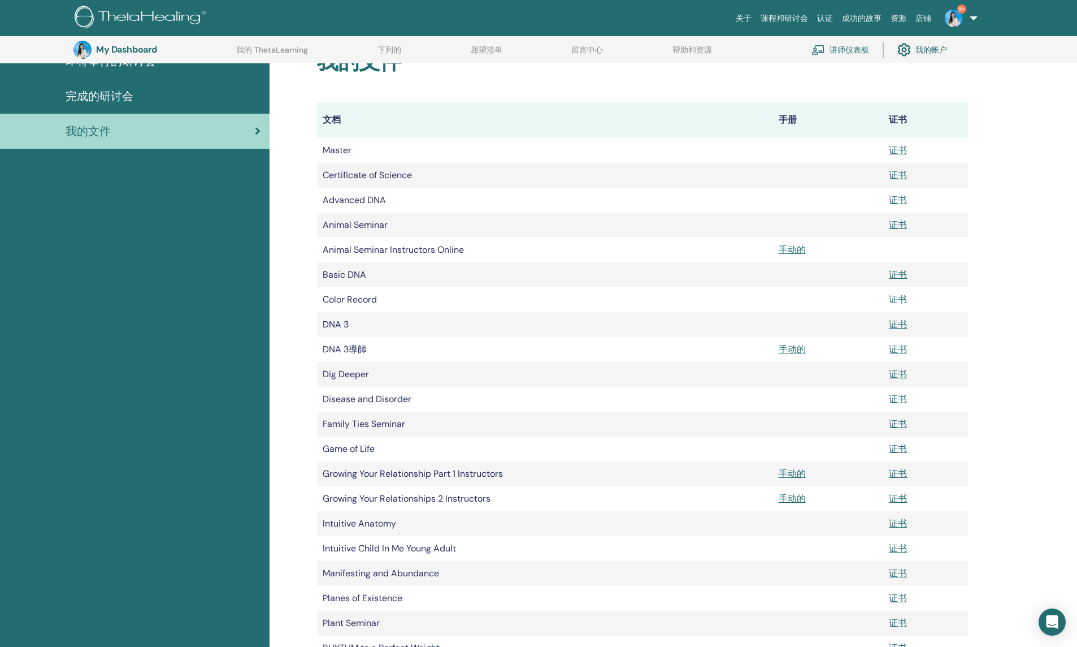
click at [901, 296] on link "证书" at bounding box center [898, 299] width 18 height 12
click at [902, 324] on link "证书" at bounding box center [898, 324] width 18 height 12
click at [905, 378] on link "证书" at bounding box center [898, 374] width 18 height 12
click at [901, 397] on link "证书" at bounding box center [898, 399] width 18 height 12
click at [900, 427] on link "证书" at bounding box center [898, 424] width 18 height 12
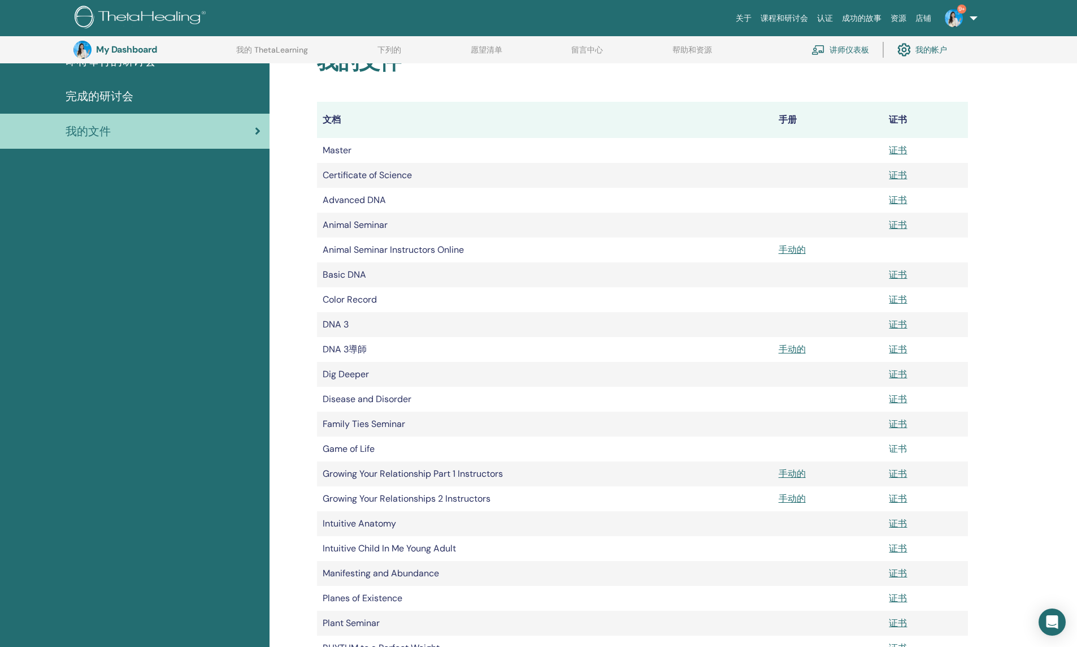
click at [898, 454] on link "证书" at bounding box center [898, 449] width 18 height 12
click at [904, 476] on link "证书" at bounding box center [898, 473] width 18 height 12
click at [898, 499] on link "证书" at bounding box center [898, 498] width 18 height 12
click at [900, 526] on link "证书" at bounding box center [898, 523] width 18 height 12
click at [903, 544] on link "证书" at bounding box center [898, 548] width 18 height 12
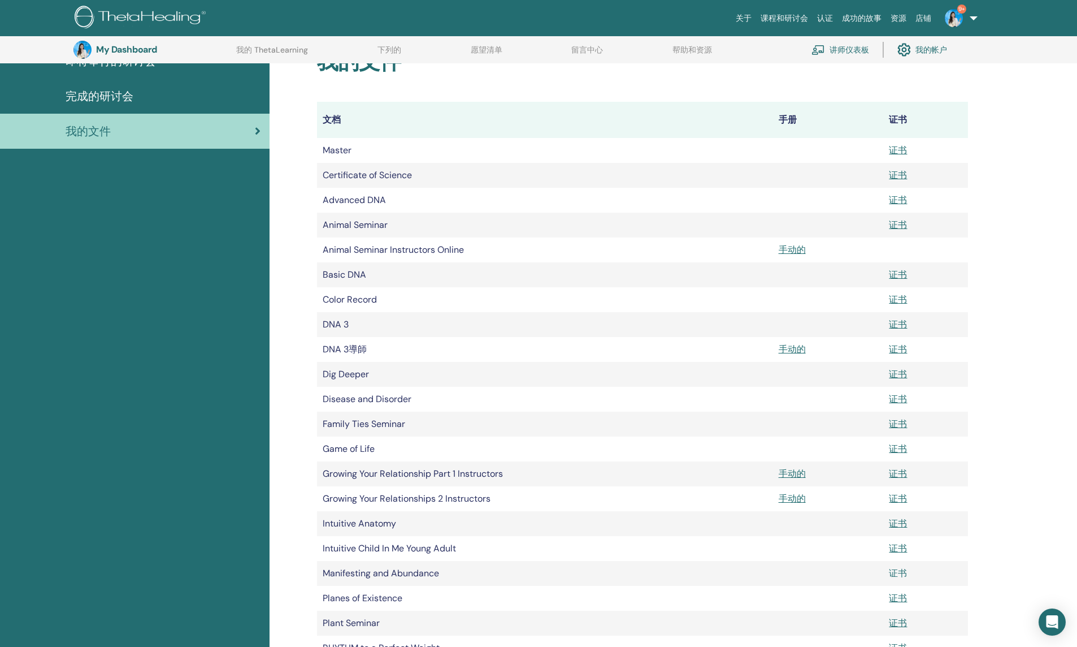
click at [897, 574] on link "证书" at bounding box center [898, 573] width 18 height 12
click at [906, 595] on link "证书" at bounding box center [898, 598] width 18 height 12
click at [898, 622] on link "证书" at bounding box center [898, 623] width 18 height 12
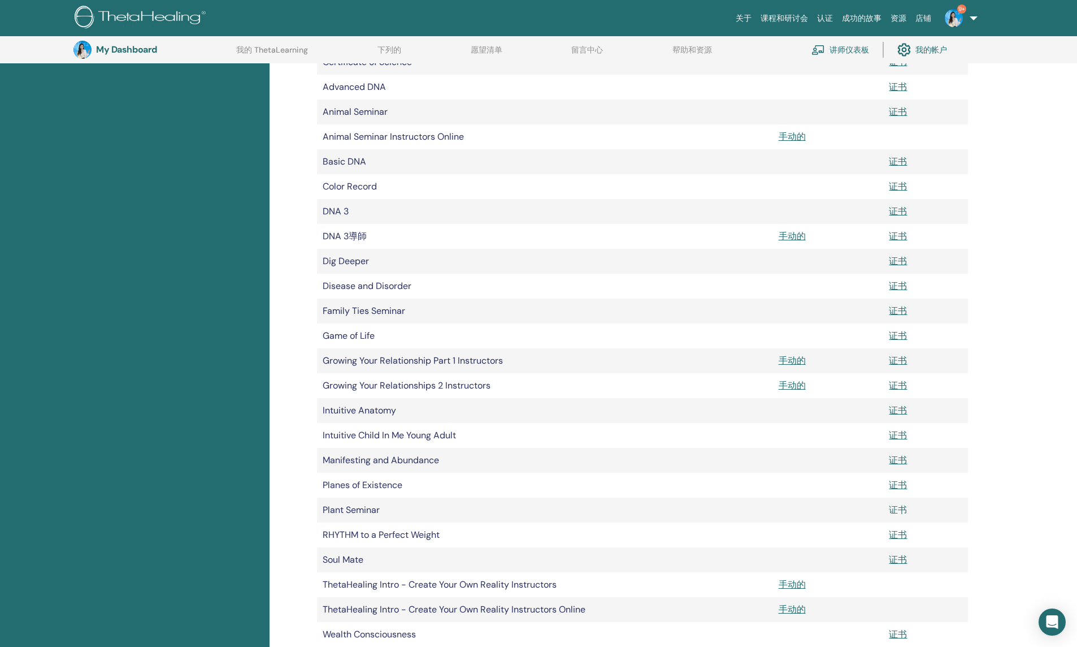
scroll to position [366, 0]
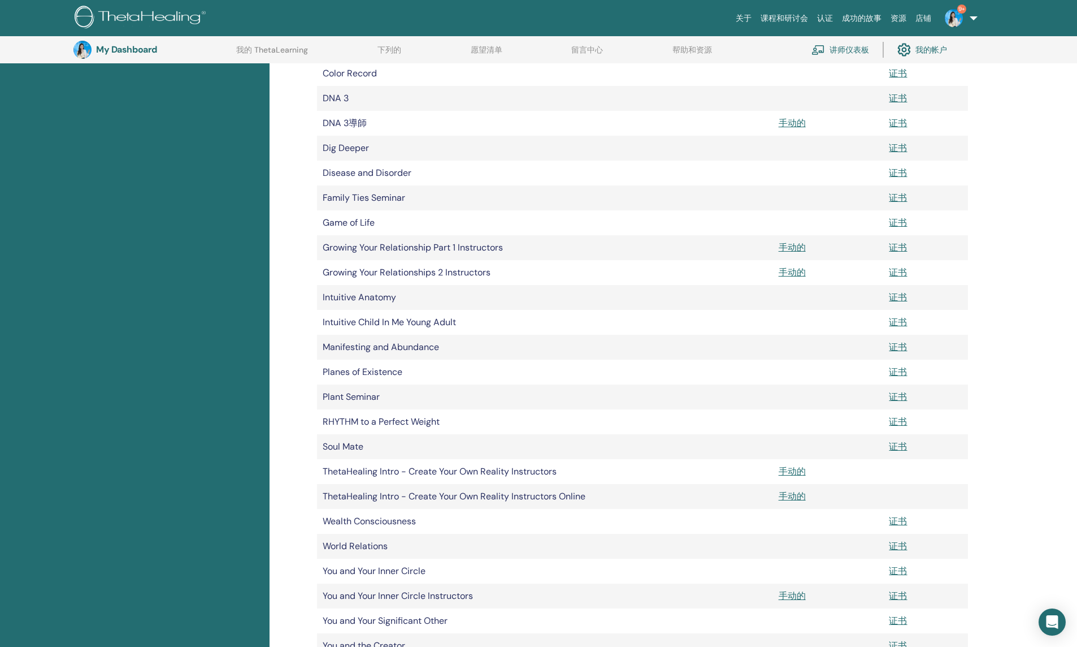
click at [1061, 417] on div "我的文件 文档 手册 证书 Master 证书 Certificate of Science 证书 Advanced DNA 证书" at bounding box center [674, 500] width 808 height 1437
click at [897, 423] on link "证书" at bounding box center [898, 421] width 18 height 12
click at [900, 448] on link "证书" at bounding box center [898, 446] width 18 height 12
click at [905, 518] on link "证书" at bounding box center [898, 521] width 18 height 12
click at [902, 550] on link "证书" at bounding box center [898, 546] width 18 height 12
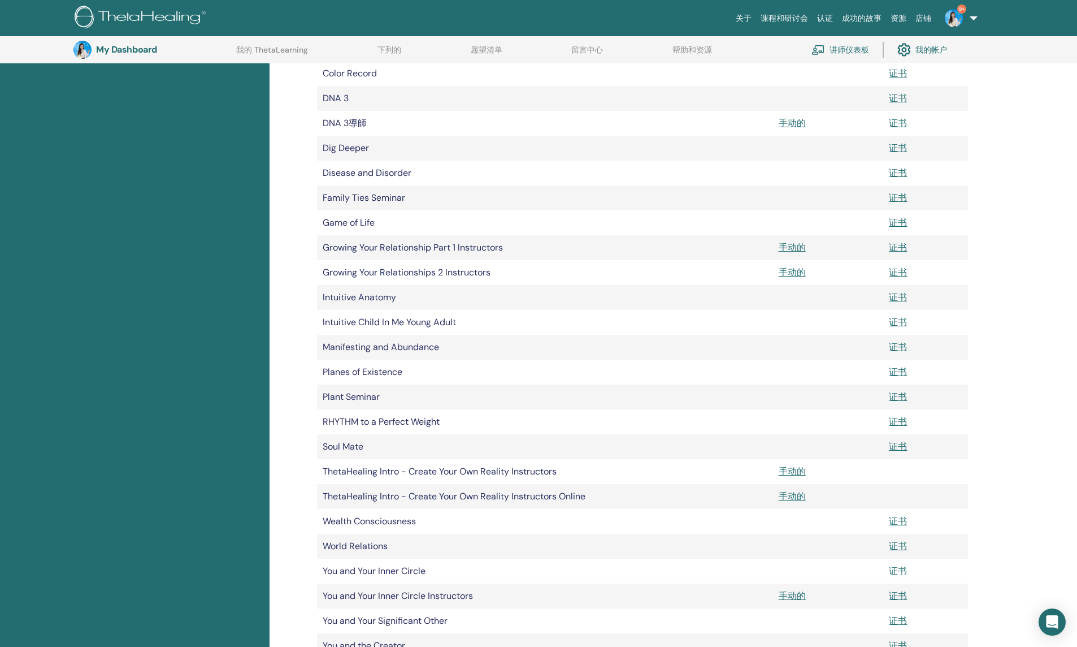
click at [900, 568] on link "证书" at bounding box center [898, 571] width 18 height 12
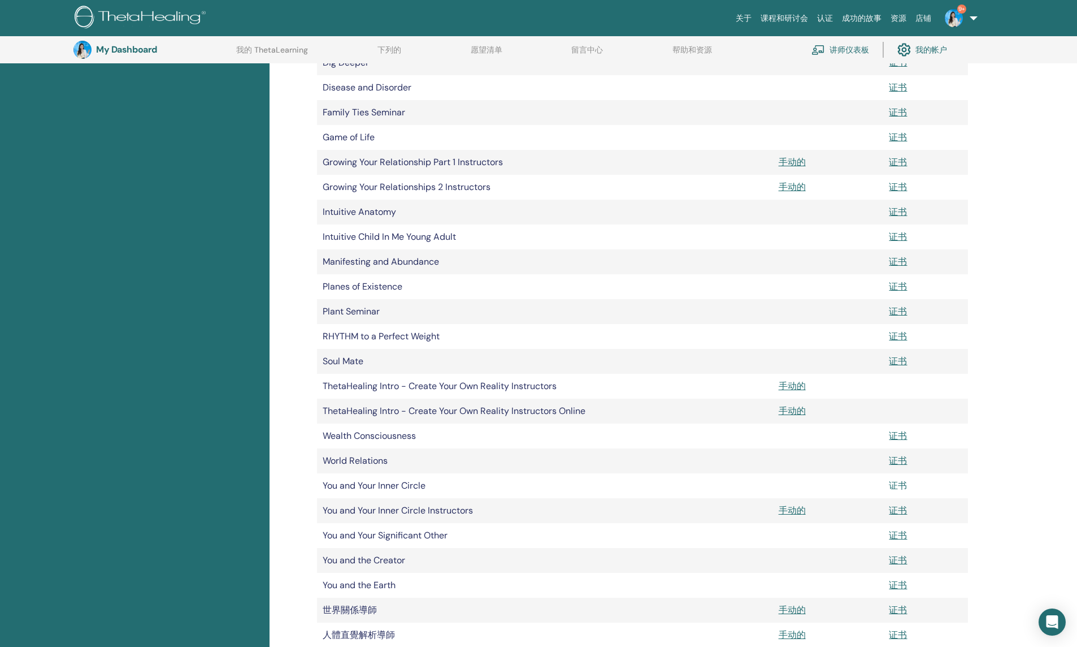
scroll to position [479, 0]
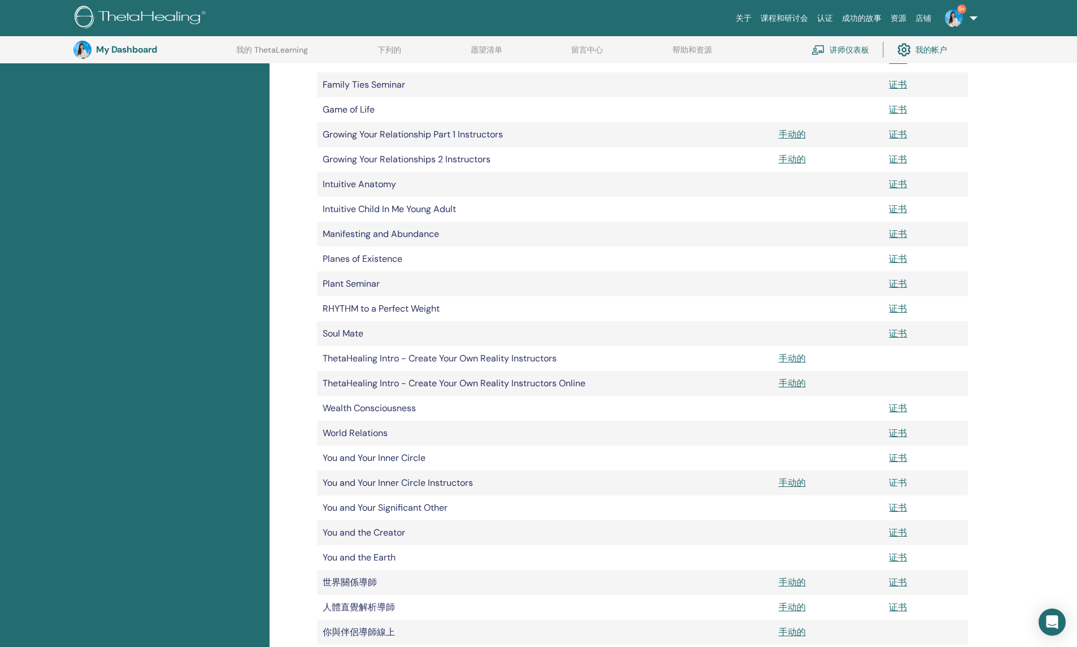
click at [901, 482] on link "证书" at bounding box center [898, 482] width 18 height 12
click at [896, 510] on link "证书" at bounding box center [898, 507] width 18 height 12
click at [900, 531] on link "证书" at bounding box center [898, 532] width 18 height 12
click at [901, 557] on link "证书" at bounding box center [898, 557] width 18 height 12
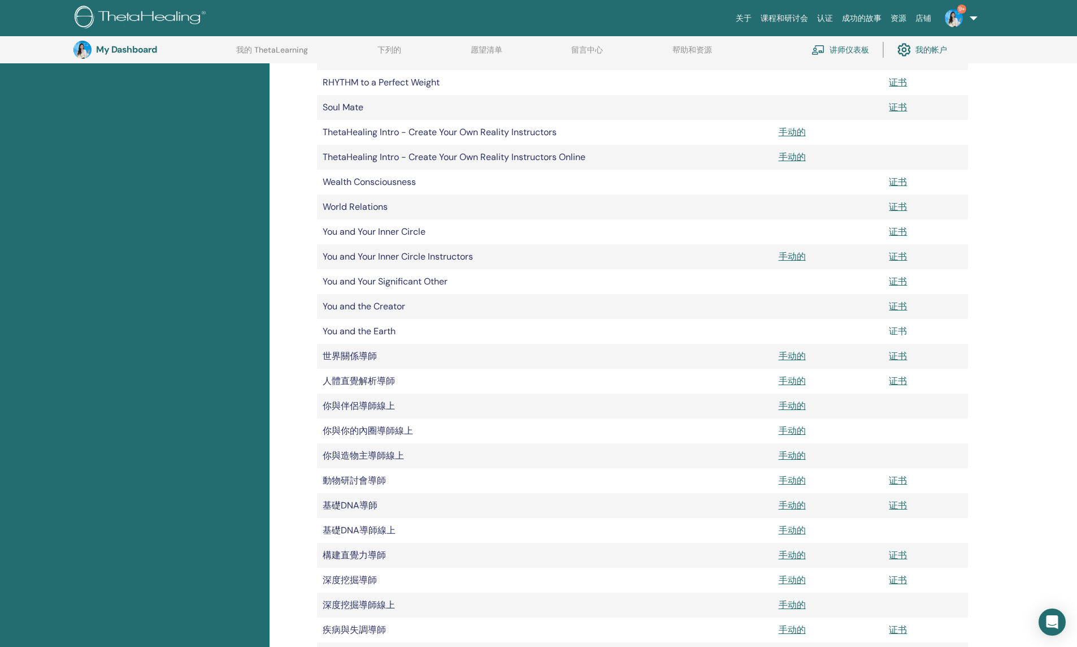
scroll to position [931, 0]
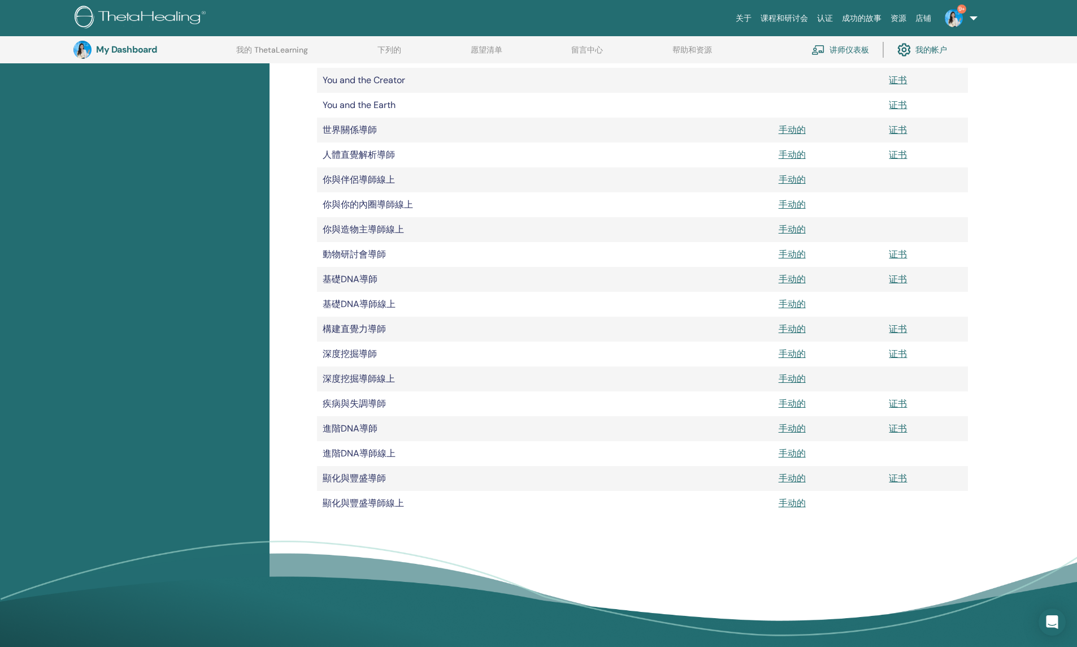
click at [379, 159] on td "人體直覺解析導師" at bounding box center [545, 154] width 456 height 25
click at [372, 130] on td "世界關係導師" at bounding box center [545, 130] width 456 height 25
click at [381, 250] on td "動物研討會導師" at bounding box center [545, 254] width 456 height 25
click at [371, 275] on td "基礎DNA導師" at bounding box center [545, 279] width 456 height 25
click at [382, 327] on td "構建直覺力導師" at bounding box center [545, 328] width 456 height 25
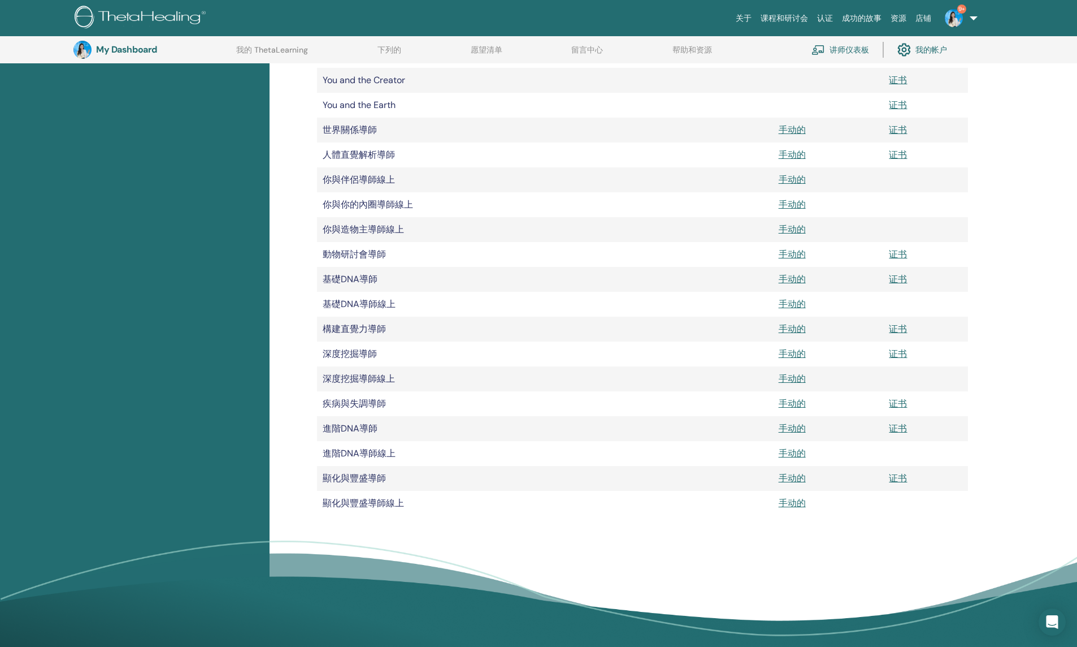
click at [372, 352] on td "深度挖掘導師" at bounding box center [545, 353] width 456 height 25
click at [381, 405] on td "疾病與失調導師" at bounding box center [545, 403] width 456 height 25
click at [372, 428] on td "進階DNA導師" at bounding box center [545, 428] width 456 height 25
click at [385, 479] on td "顯化與豐盛導師" at bounding box center [545, 478] width 456 height 25
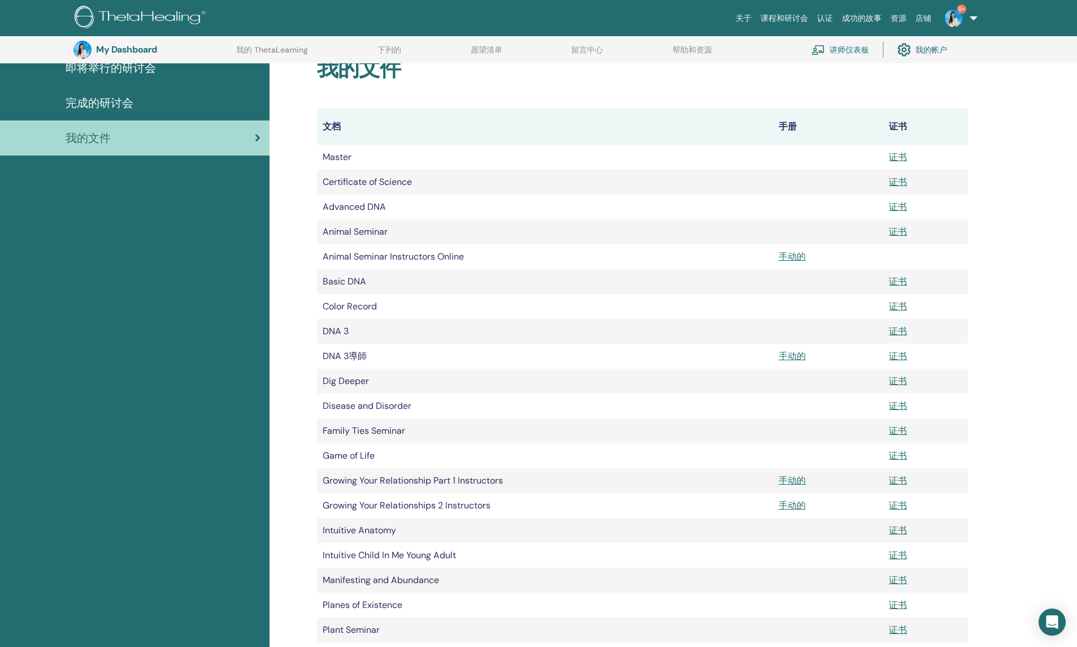
scroll to position [0, 0]
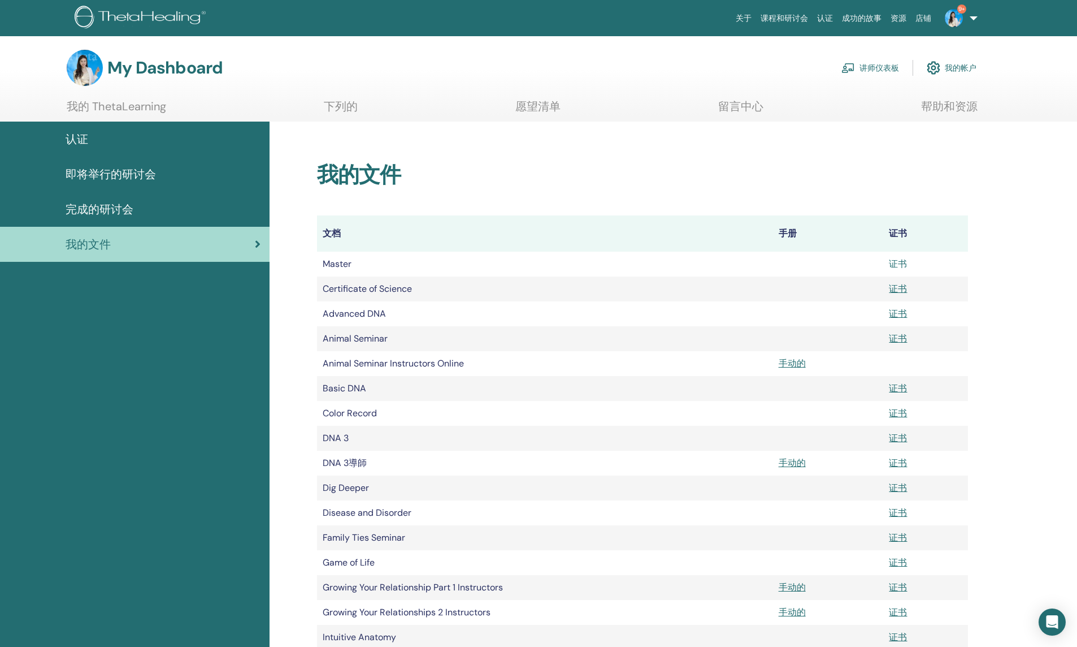
click at [892, 266] on link "证书" at bounding box center [898, 264] width 18 height 12
click at [557, 167] on h2 "我的文件" at bounding box center [642, 175] width 651 height 26
click at [904, 285] on link "证书" at bounding box center [898, 289] width 18 height 12
click at [900, 410] on link "证书" at bounding box center [898, 413] width 18 height 12
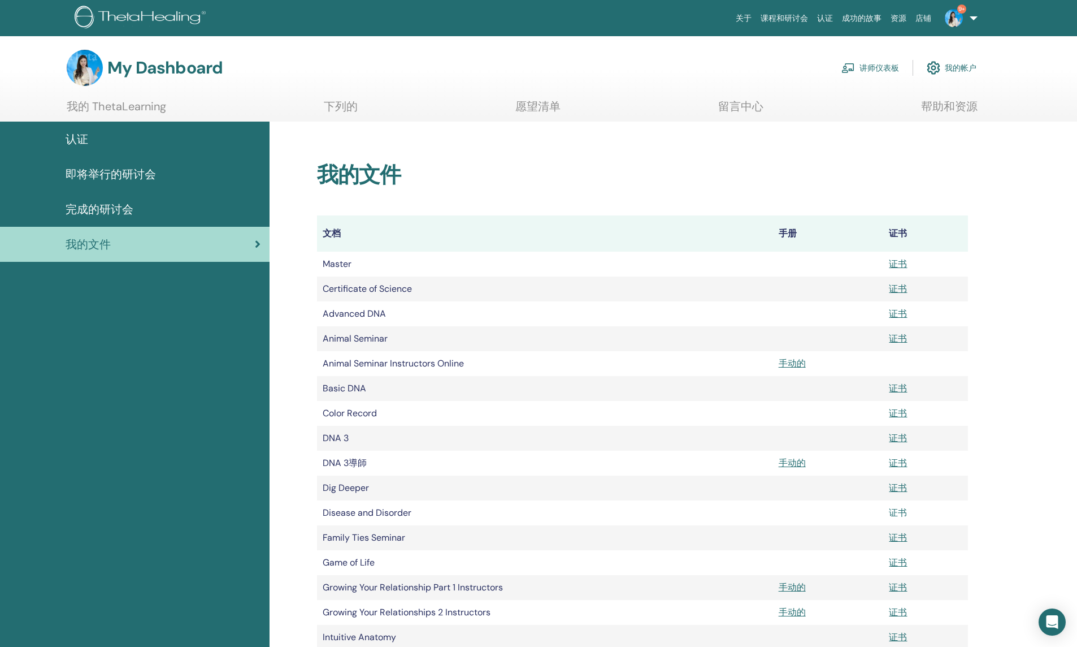
click at [892, 518] on link "证书" at bounding box center [898, 512] width 18 height 12
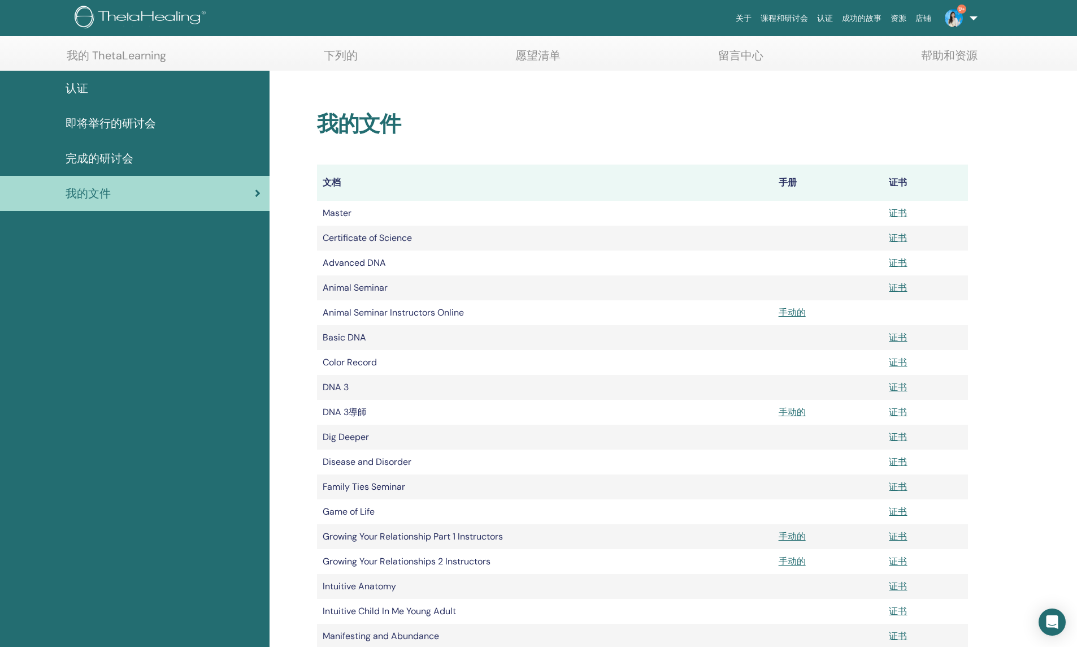
scroll to position [140, 0]
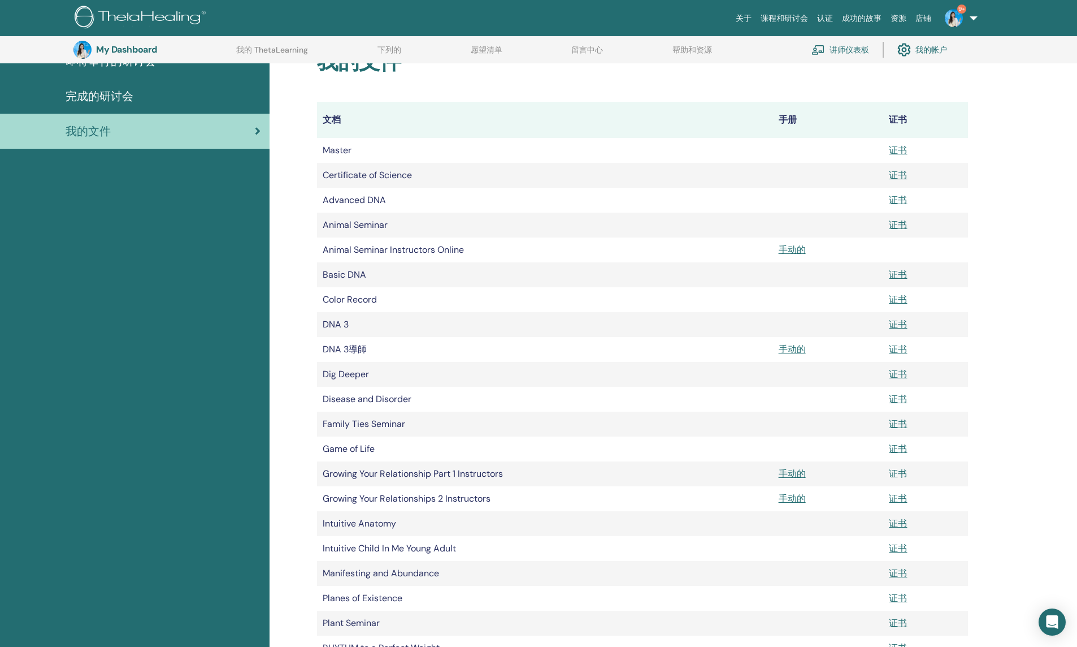
click at [905, 472] on link "证书" at bounding box center [898, 473] width 18 height 12
click at [903, 500] on link "证书" at bounding box center [898, 498] width 18 height 12
click at [528, 109] on th "文档" at bounding box center [545, 120] width 456 height 36
click at [900, 150] on link "证书" at bounding box center [898, 150] width 18 height 12
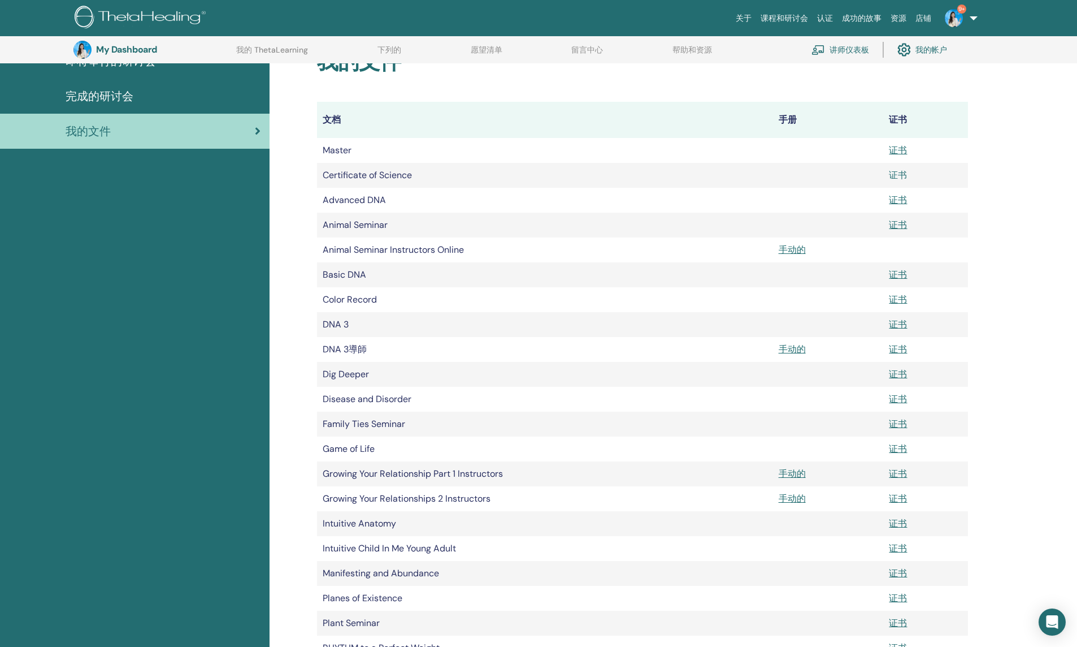
click at [899, 169] on link "证书" at bounding box center [898, 175] width 18 height 12
click at [905, 200] on link "证书" at bounding box center [898, 200] width 18 height 12
click at [895, 226] on link "证书" at bounding box center [898, 225] width 18 height 12
click at [899, 272] on link "证书" at bounding box center [898, 274] width 18 height 12
click at [900, 297] on link "证书" at bounding box center [898, 299] width 18 height 12
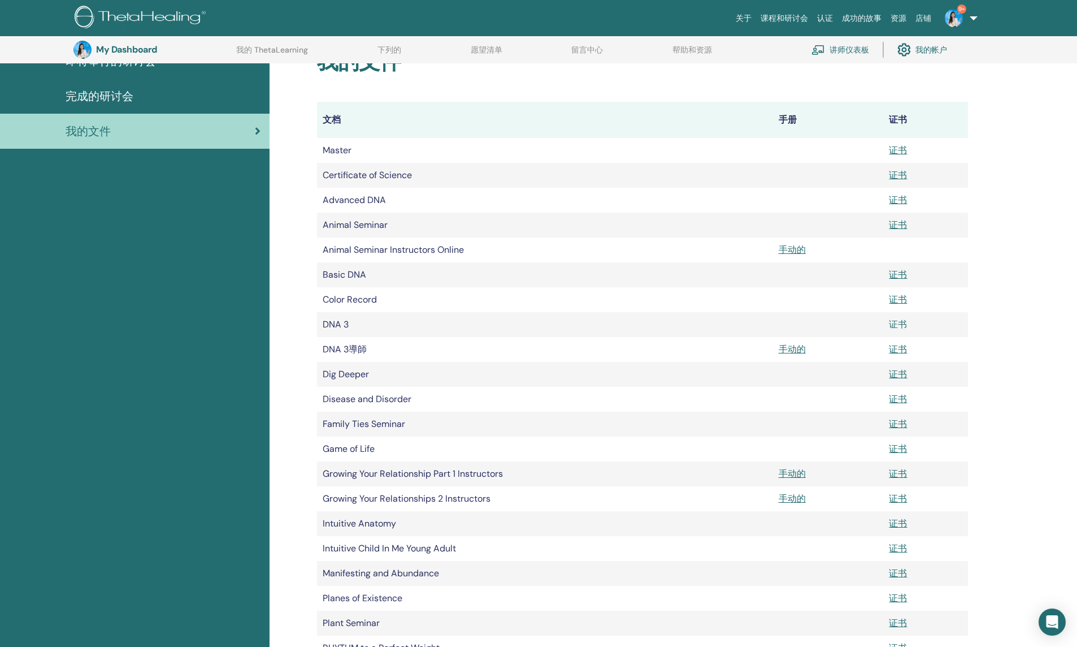
click at [899, 321] on link "证书" at bounding box center [898, 324] width 18 height 12
click at [901, 372] on link "证书" at bounding box center [898, 374] width 18 height 12
click at [901, 400] on link "证书" at bounding box center [898, 399] width 18 height 12
click at [903, 424] on link "证书" at bounding box center [898, 424] width 18 height 12
click at [889, 450] on link "证书" at bounding box center [898, 449] width 18 height 12
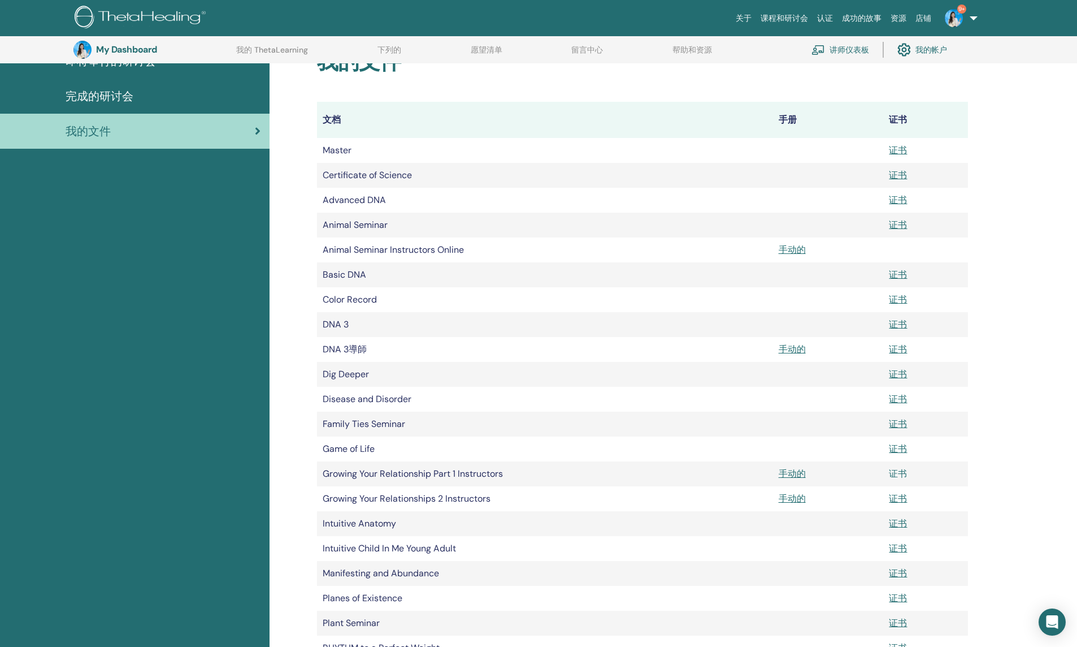
click at [900, 479] on link "证书" at bounding box center [898, 473] width 18 height 12
click at [901, 501] on link "证书" at bounding box center [898, 498] width 18 height 12
click at [901, 527] on link "证书" at bounding box center [898, 523] width 18 height 12
click at [904, 553] on link "证书" at bounding box center [898, 548] width 18 height 12
click at [897, 576] on link "证书" at bounding box center [898, 573] width 18 height 12
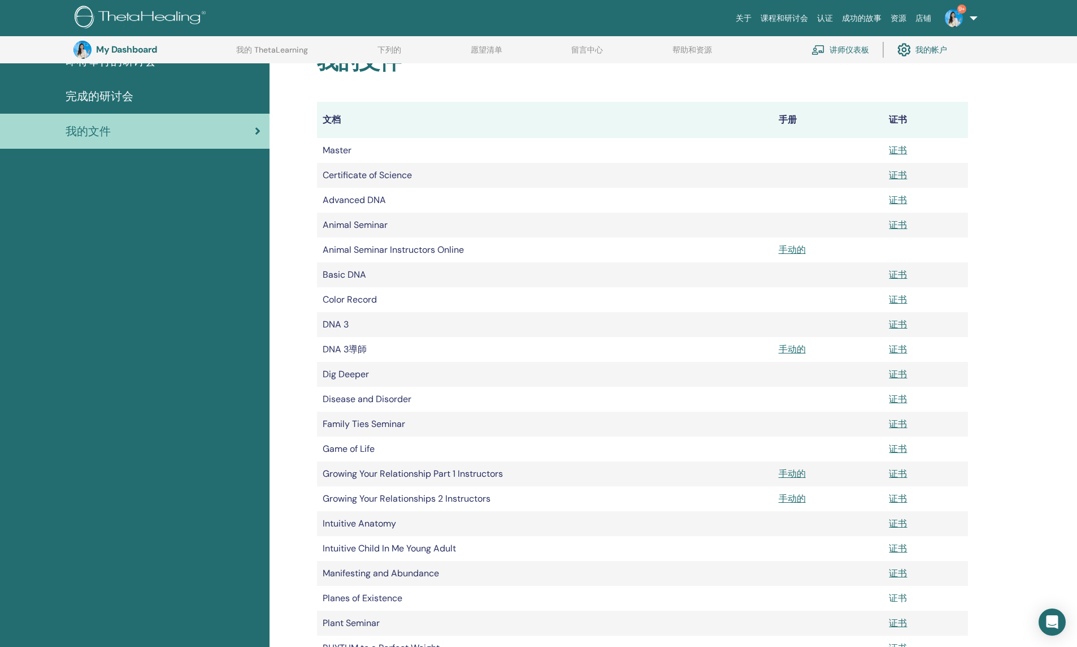
click at [896, 601] on link "证书" at bounding box center [898, 598] width 18 height 12
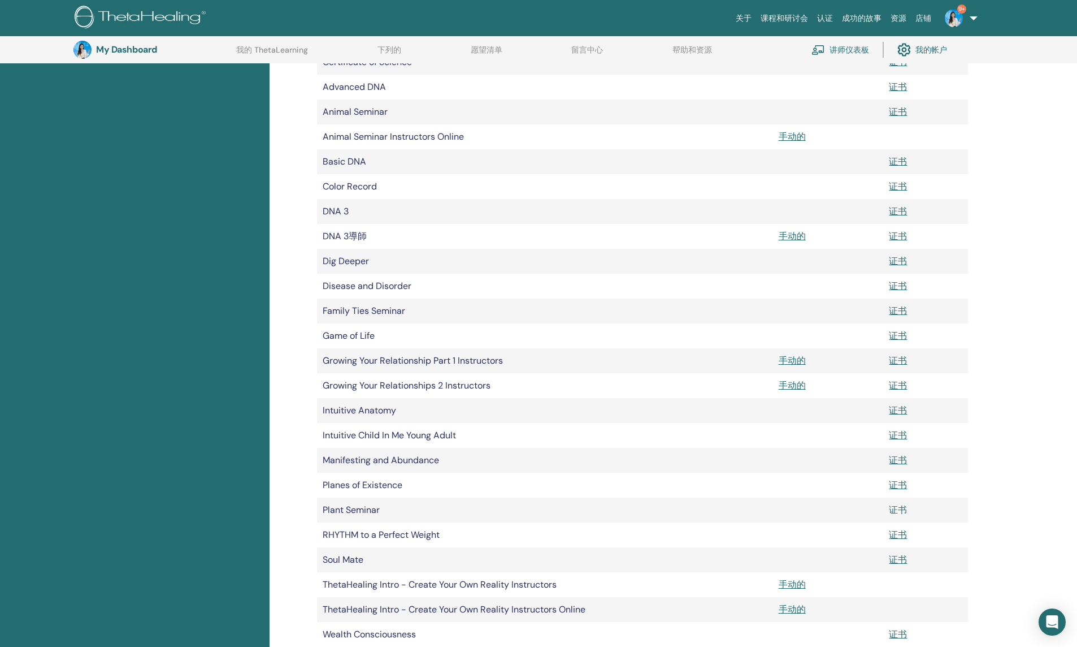
click at [894, 509] on link "证书" at bounding box center [898, 510] width 18 height 12
click at [897, 534] on link "证书" at bounding box center [898, 534] width 18 height 12
click at [891, 562] on link "证书" at bounding box center [898, 559] width 18 height 12
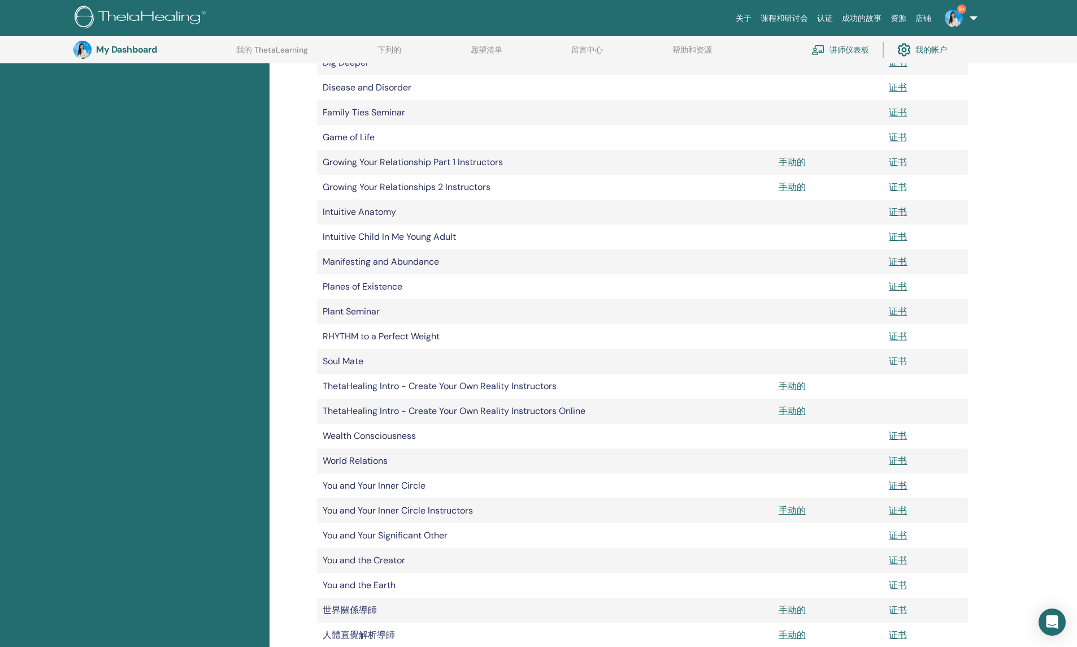
scroll to position [479, 0]
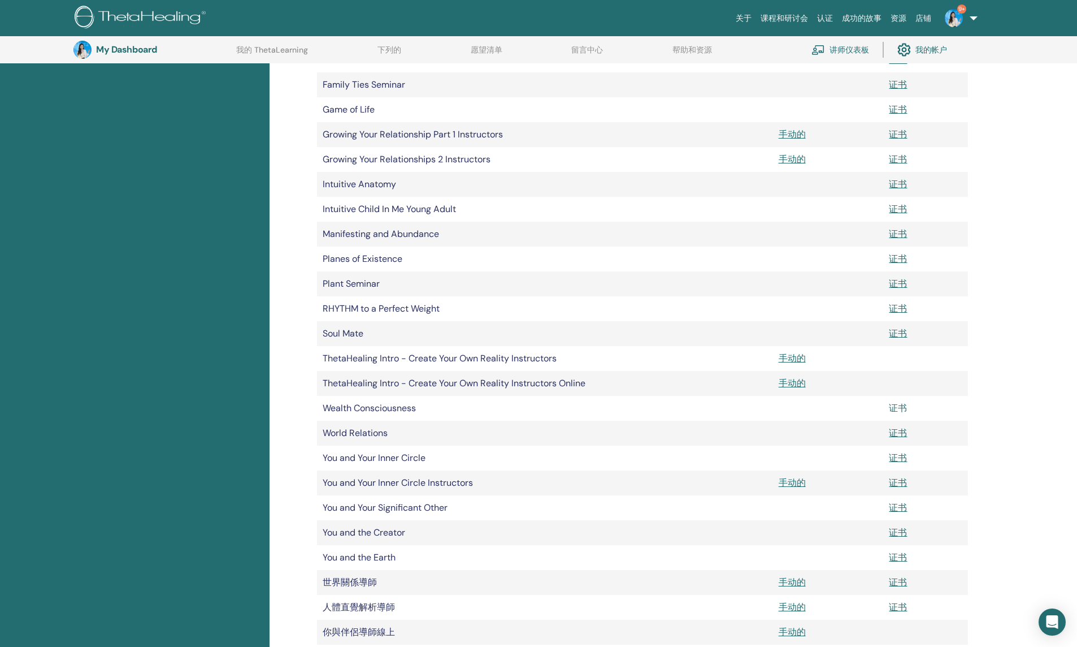
click at [899, 408] on link "证书" at bounding box center [898, 408] width 18 height 12
click at [900, 433] on link "证书" at bounding box center [898, 433] width 18 height 12
click at [903, 459] on link "证书" at bounding box center [898, 458] width 18 height 12
click at [898, 483] on link "证书" at bounding box center [898, 482] width 18 height 12
click at [897, 504] on link "证书" at bounding box center [898, 507] width 18 height 12
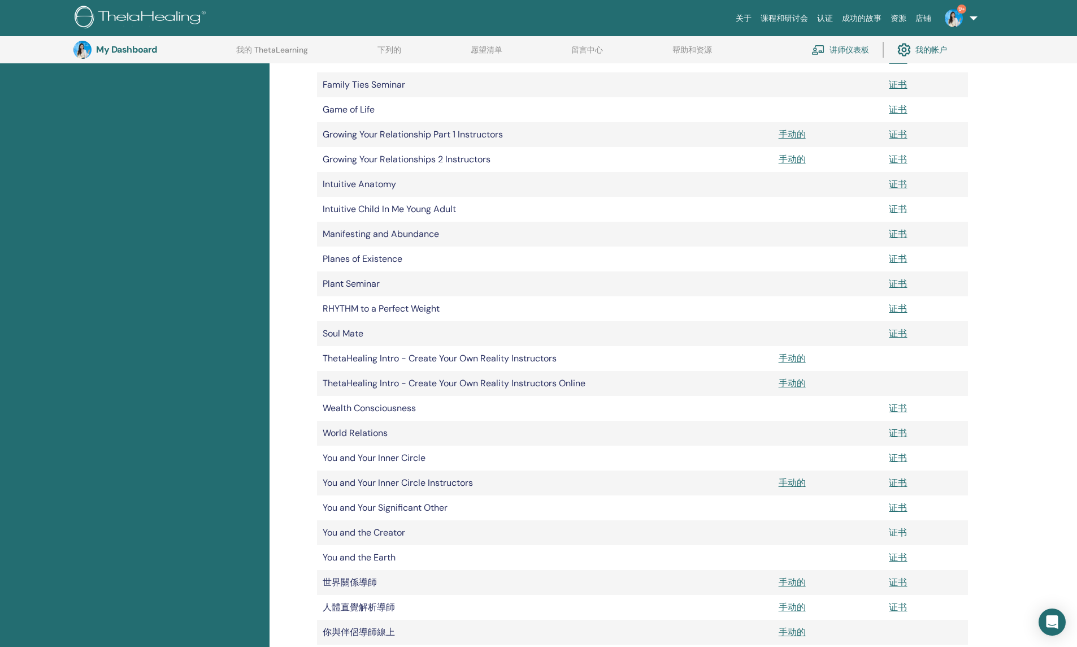
click at [900, 532] on link "证书" at bounding box center [898, 532] width 18 height 12
click at [898, 553] on link "证书" at bounding box center [898, 557] width 18 height 12
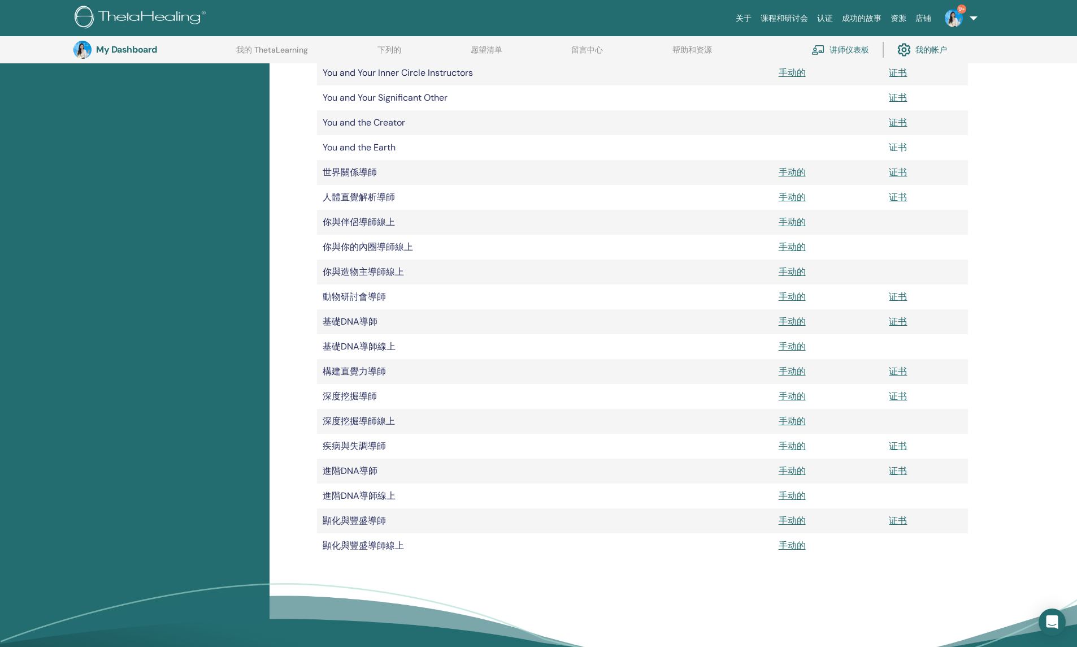
scroll to position [931, 0]
